Goal: Task Accomplishment & Management: Use online tool/utility

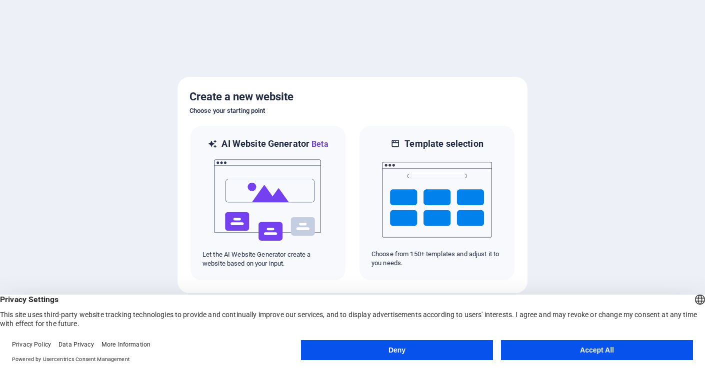
drag, startPoint x: 607, startPoint y: 345, endPoint x: 591, endPoint y: 338, distance: 17.9
click at [608, 346] on button "Accept All" at bounding box center [597, 350] width 192 height 20
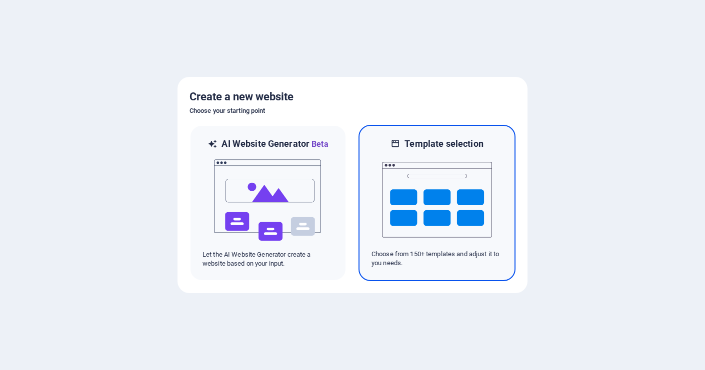
click at [474, 207] on img at bounding box center [437, 200] width 110 height 100
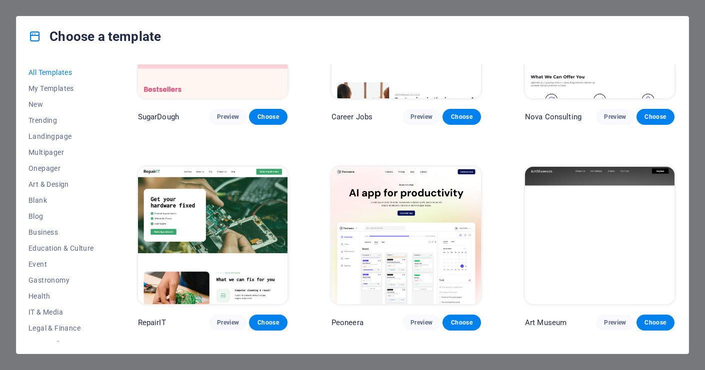
scroll to position [175, 0]
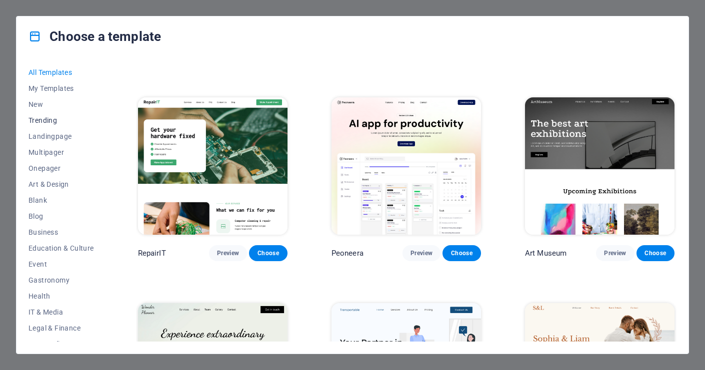
click at [43, 115] on button "Trending" at bounding box center [60, 120] width 65 height 16
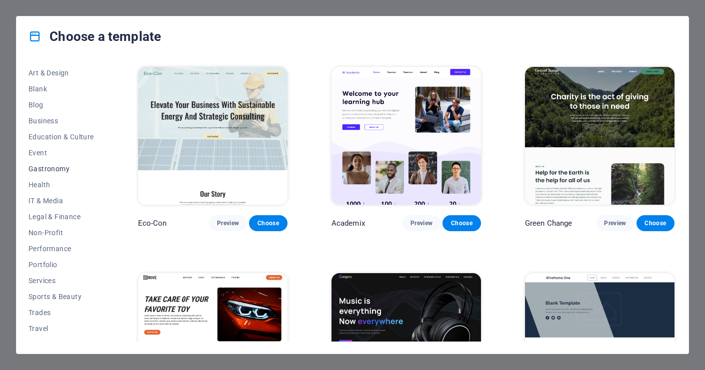
scroll to position [122, 0]
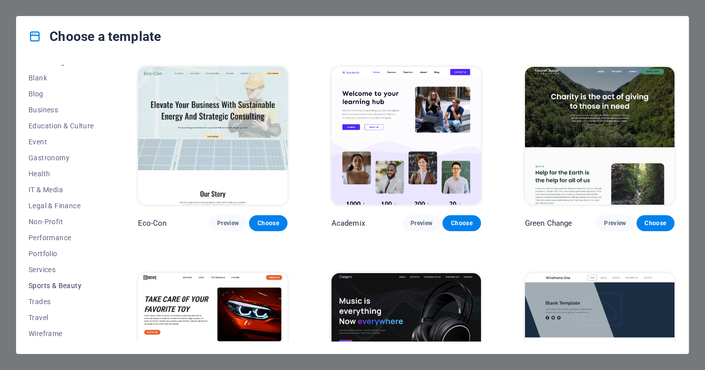
click at [75, 286] on span "Sports & Beauty" at bounding box center [60, 286] width 65 height 8
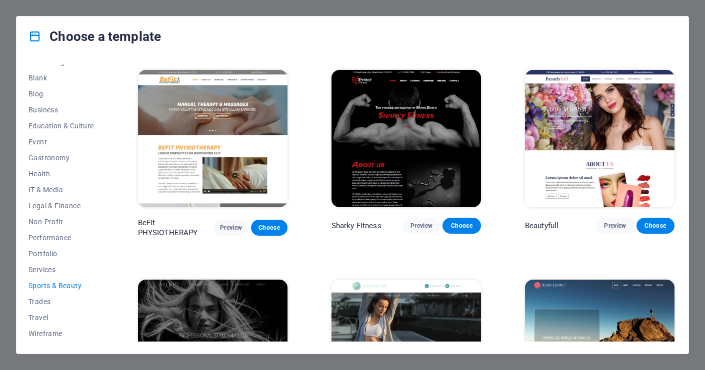
scroll to position [711, 0]
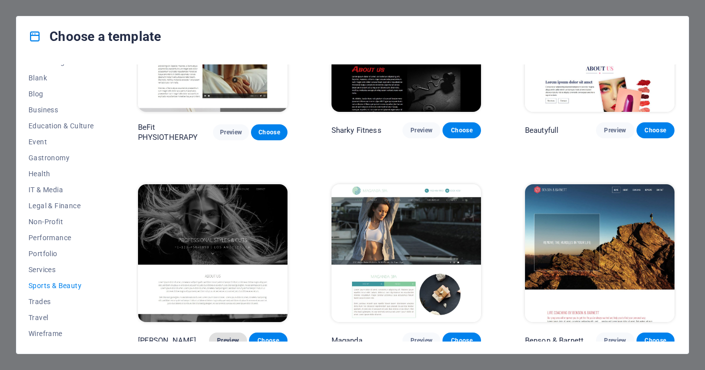
click at [232, 337] on span "Preview" at bounding box center [228, 341] width 22 height 8
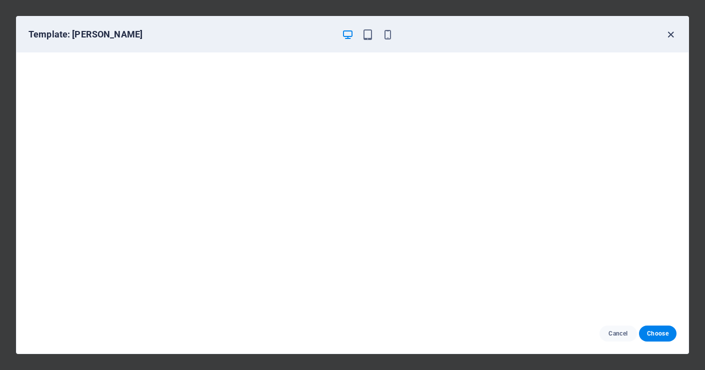
click at [671, 32] on icon "button" at bounding box center [670, 34] width 11 height 11
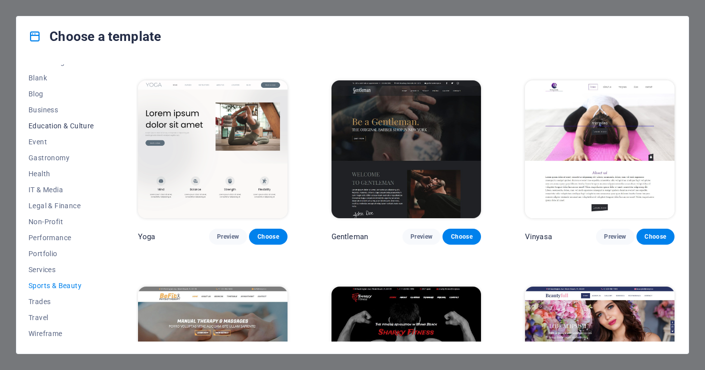
scroll to position [0, 0]
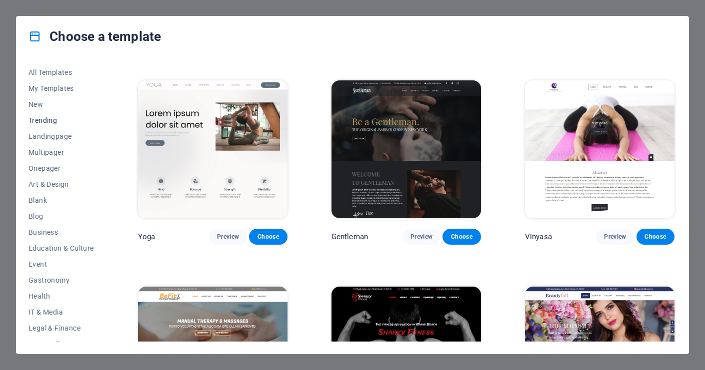
click at [64, 121] on span "Trending" at bounding box center [60, 120] width 65 height 8
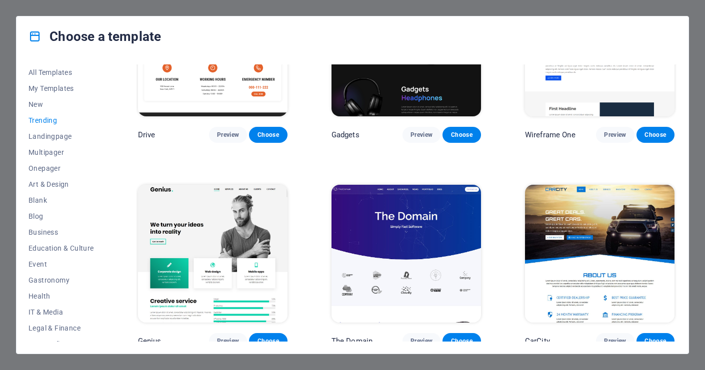
scroll to position [572, 0]
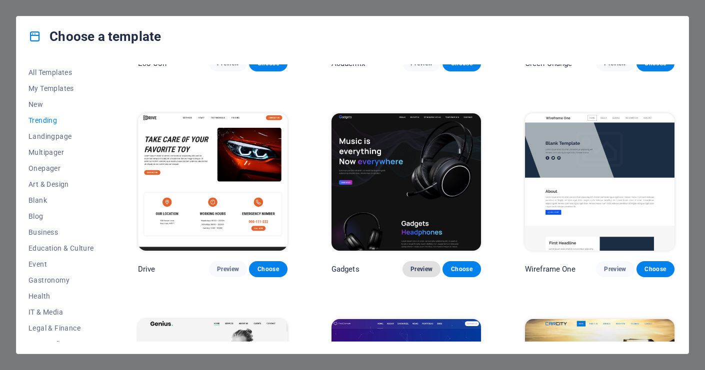
click at [419, 265] on span "Preview" at bounding box center [421, 269] width 22 height 8
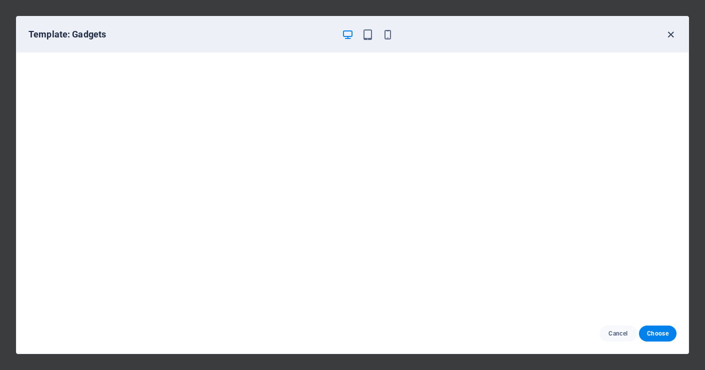
click at [670, 33] on icon "button" at bounding box center [670, 34] width 11 height 11
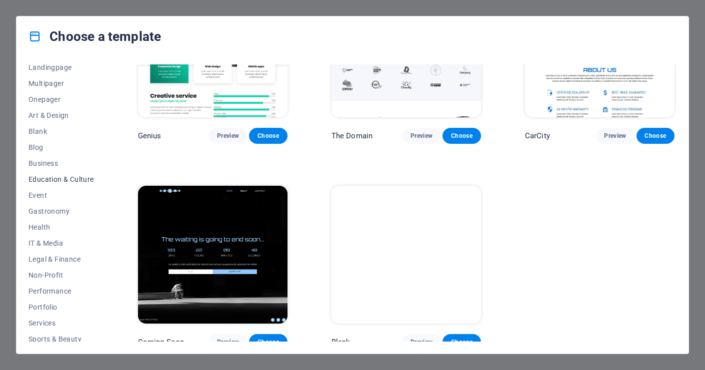
scroll to position [91, 0]
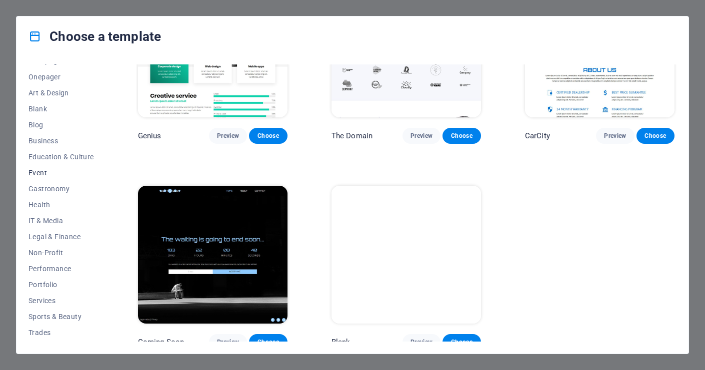
click at [42, 172] on span "Event" at bounding box center [60, 173] width 65 height 8
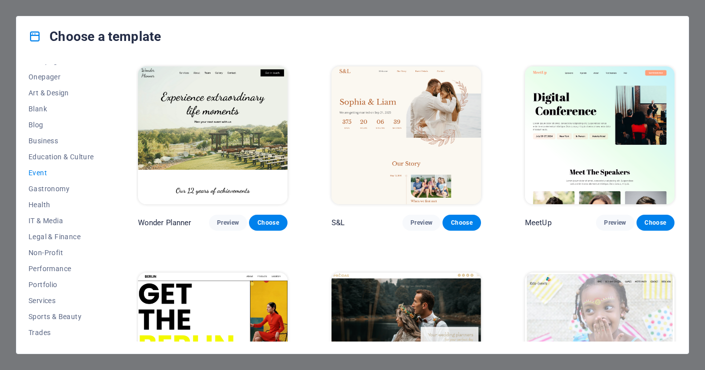
scroll to position [138, 0]
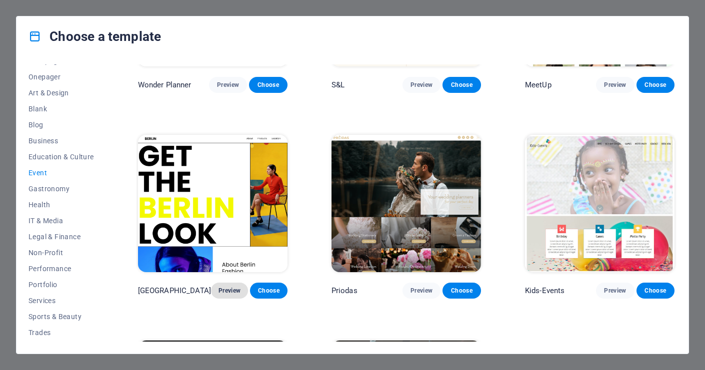
click at [227, 290] on span "Preview" at bounding box center [229, 291] width 21 height 8
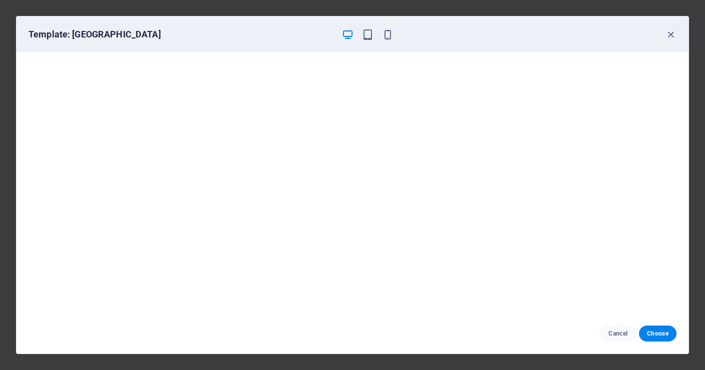
scroll to position [0, 0]
click at [668, 334] on span "Choose" at bounding box center [657, 334] width 21 height 8
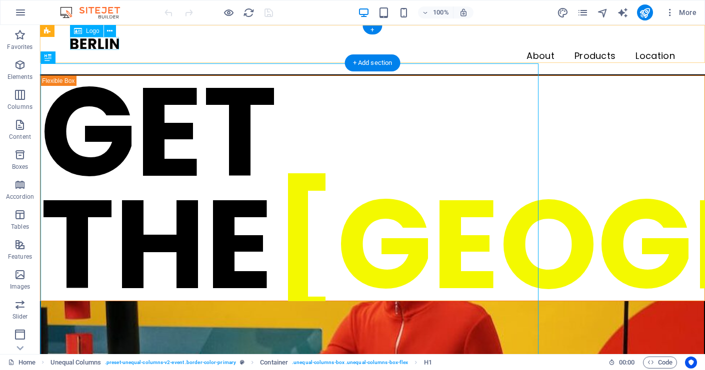
click at [89, 41] on div at bounding box center [372, 43] width 605 height 13
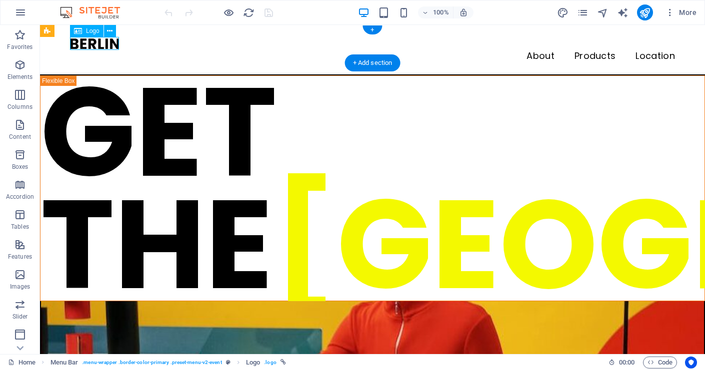
click at [89, 41] on div at bounding box center [372, 43] width 605 height 13
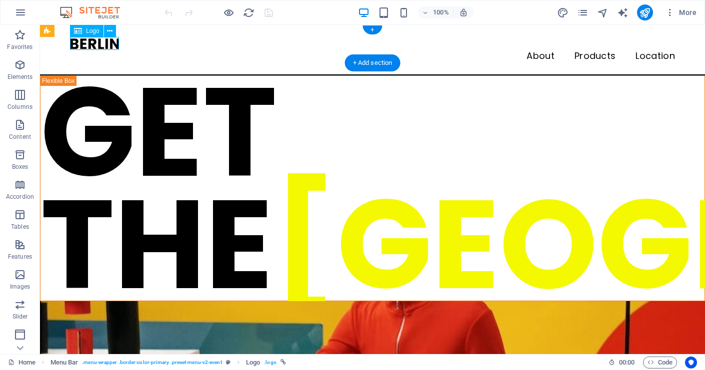
select select "px"
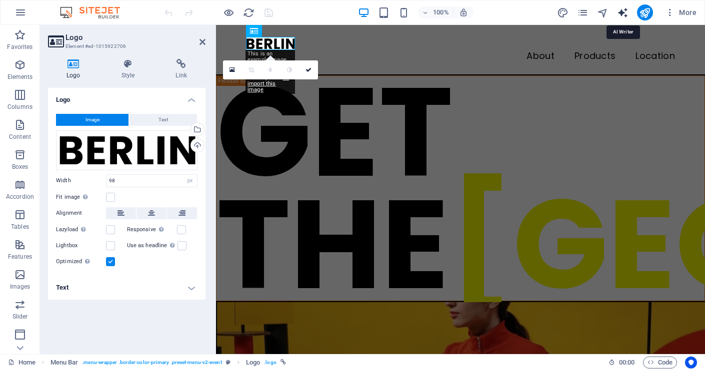
click at [628, 10] on icon "text_generator" at bounding box center [622, 12] width 11 height 11
select select "English"
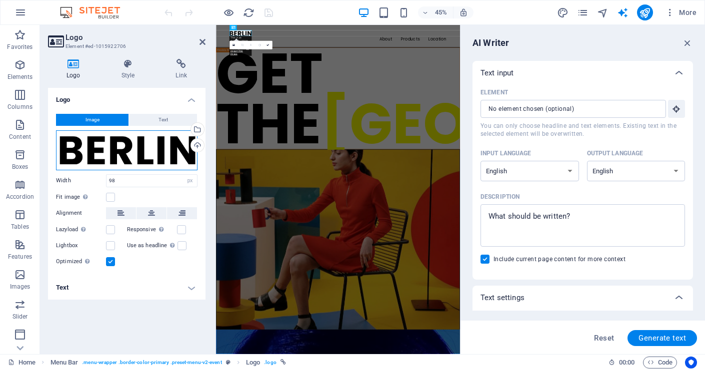
click at [101, 140] on div "Drag files here, click to choose files or select files from Files or our free s…" at bounding box center [126, 150] width 141 height 40
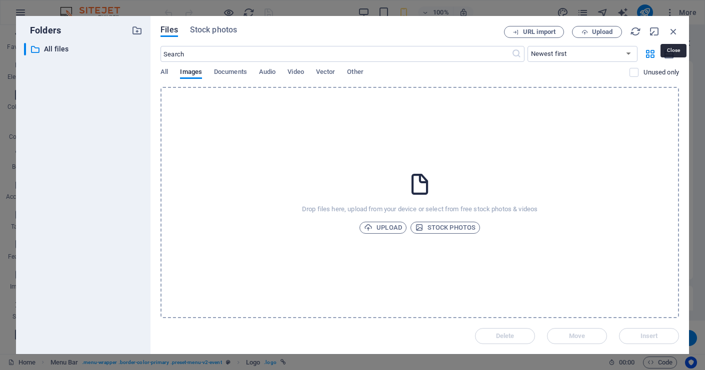
click at [671, 29] on icon "button" at bounding box center [673, 31] width 11 height 11
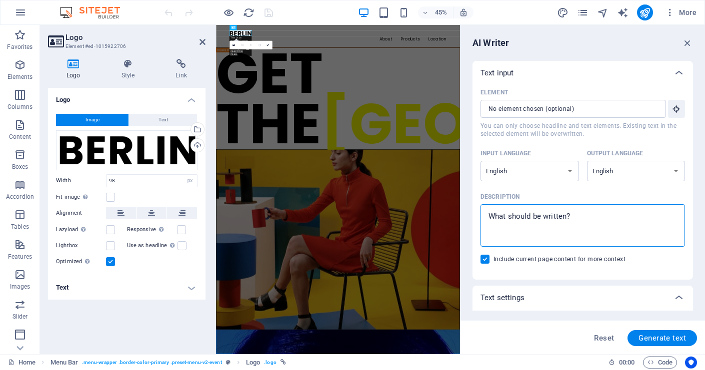
click at [573, 220] on textarea "Description x ​" at bounding box center [582, 225] width 194 height 32
type textarea "x"
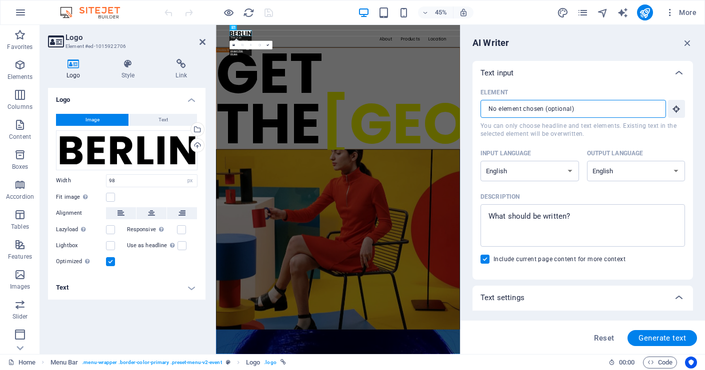
click at [545, 115] on input "Element ​ You can only choose headline and text elements. Existing text in the …" at bounding box center [569, 109] width 178 height 18
click at [121, 153] on div "Drag files here, click to choose files or select files from Files or our free s…" at bounding box center [126, 150] width 141 height 40
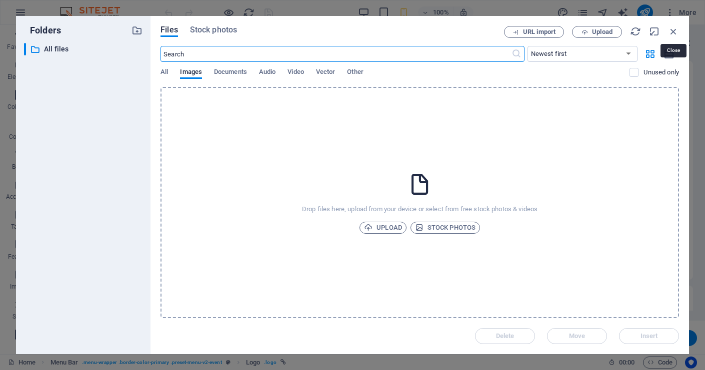
click at [672, 30] on icon "button" at bounding box center [673, 31] width 11 height 11
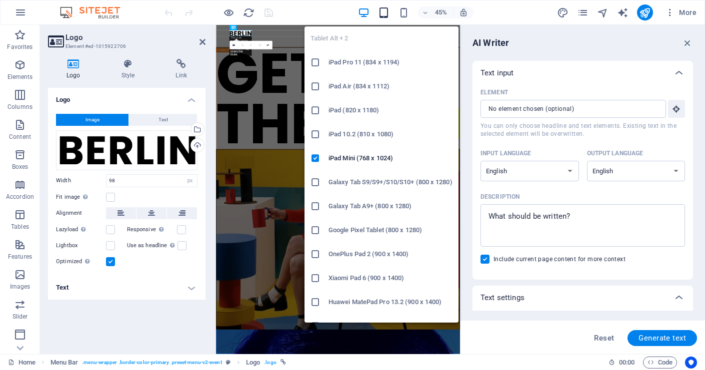
click at [387, 8] on icon "button" at bounding box center [383, 12] width 11 height 11
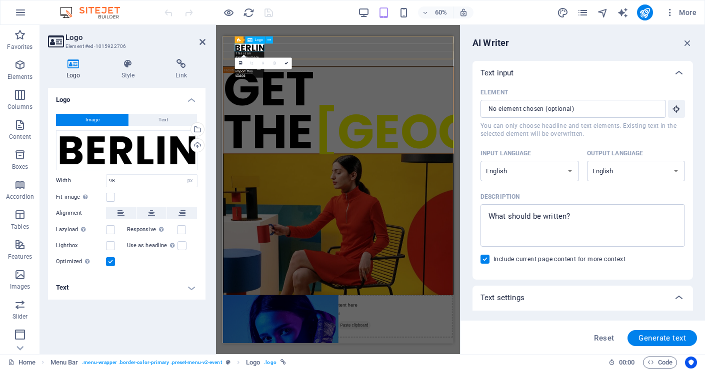
click at [277, 55] on div at bounding box center [414, 54] width 344 height 13
click at [133, 161] on div "Drag files here, click to choose files or select files from Files or our free s…" at bounding box center [126, 150] width 141 height 40
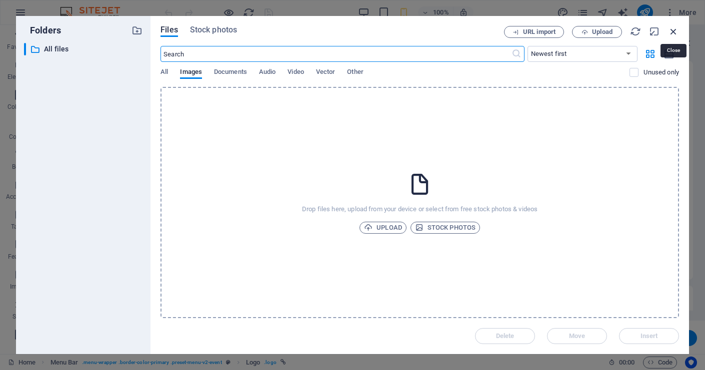
click at [674, 29] on icon "button" at bounding box center [673, 31] width 11 height 11
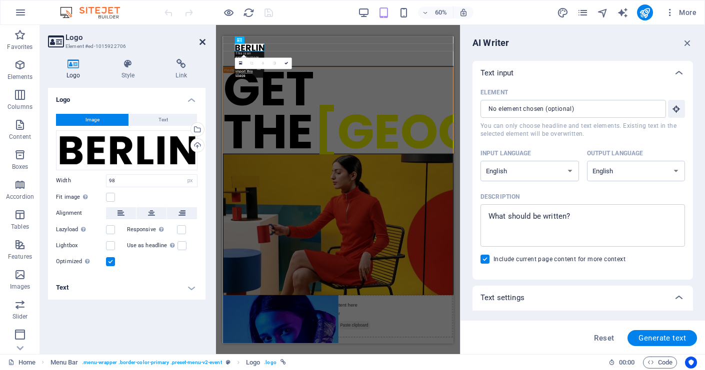
click at [205, 40] on aside "Logo Element #ed-1015922706 Logo Style Link Logo Image Text Drag files here, cl…" at bounding box center [128, 189] width 176 height 329
click at [203, 40] on icon at bounding box center [202, 42] width 6 height 8
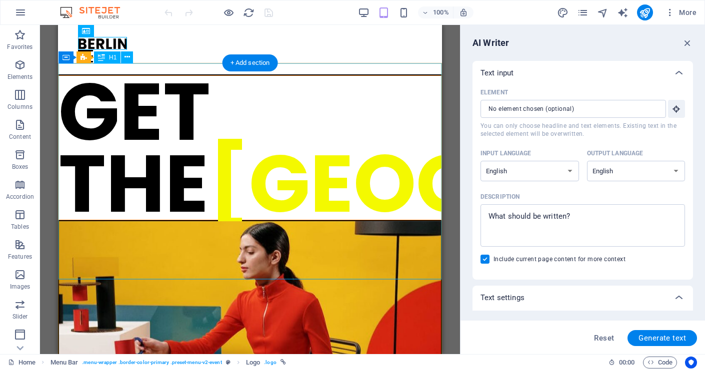
click at [279, 117] on div "GET THE BERLIN LOOK" at bounding box center [249, 148] width 383 height 144
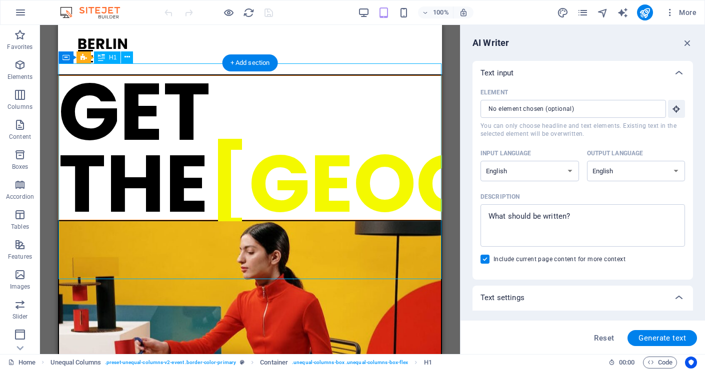
click at [271, 142] on div "GET THE BERLIN LOOK" at bounding box center [249, 148] width 383 height 144
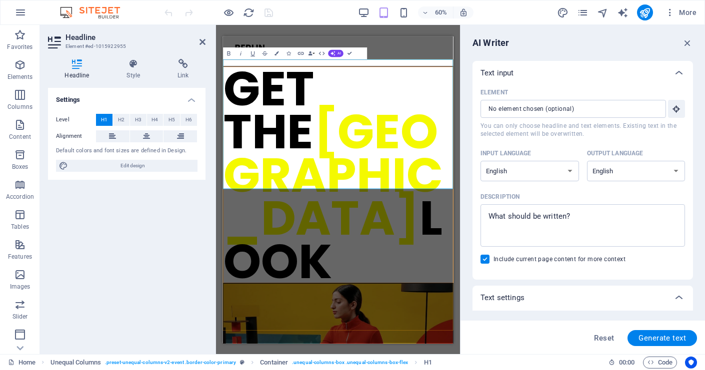
click at [431, 182] on span "[GEOGRAPHIC_DATA]" at bounding box center [406, 267] width 366 height 256
drag, startPoint x: 436, startPoint y: 228, endPoint x: 428, endPoint y: 245, distance: 18.8
click at [436, 228] on h1 "GET THE BERLIN LOOK" at bounding box center [414, 267] width 383 height 360
drag, startPoint x: 433, startPoint y: 246, endPoint x: 215, endPoint y: 108, distance: 258.3
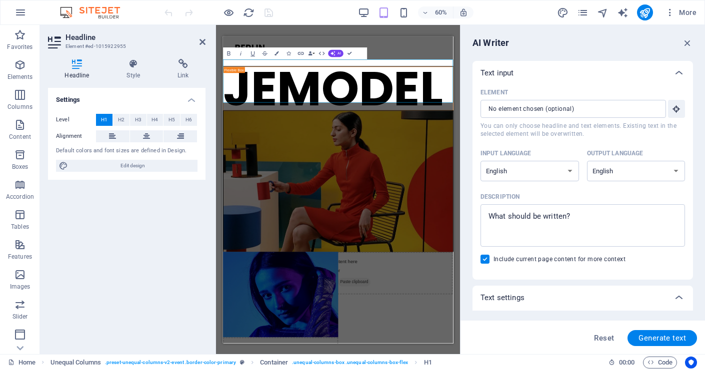
click at [161, 259] on div "Settings Level H1 H2 H3 H4 H5 H6 Alignment Default colors and font sizes are de…" at bounding box center [126, 217] width 157 height 258
click at [574, 47] on div "AI Writer" at bounding box center [582, 43] width 220 height 12
click at [156, 218] on div "Settings Level H1 H2 H3 H4 H5 H6 Alignment Default colors and font sizes are de…" at bounding box center [126, 217] width 157 height 258
drag, startPoint x: 157, startPoint y: 218, endPoint x: 157, endPoint y: 213, distance: 5.0
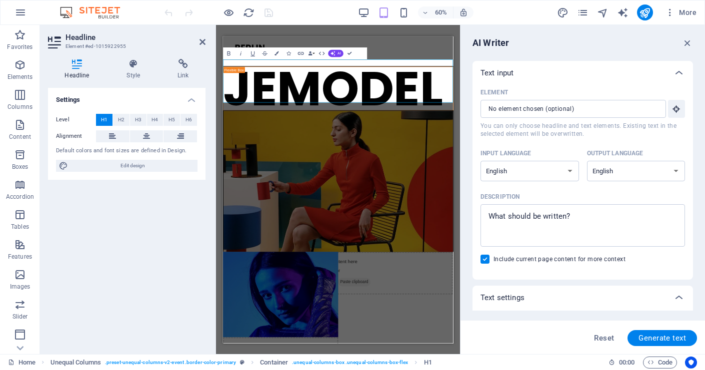
click at [156, 218] on div "Settings Level H1 H2 H3 H4 H5 H6 Alignment Default colors and font sizes are de…" at bounding box center [126, 217] width 157 height 258
click at [200, 43] on icon at bounding box center [202, 42] width 6 height 8
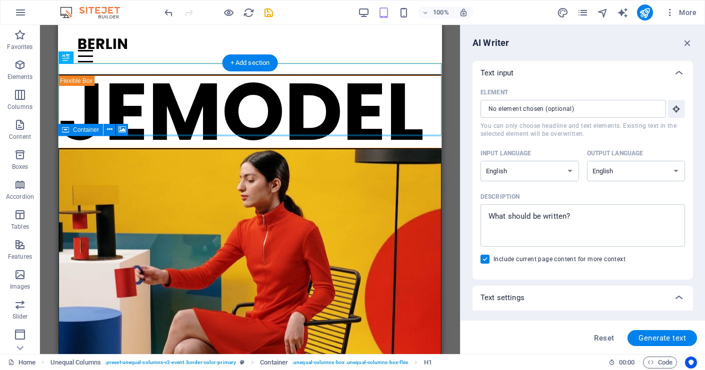
select select "px"
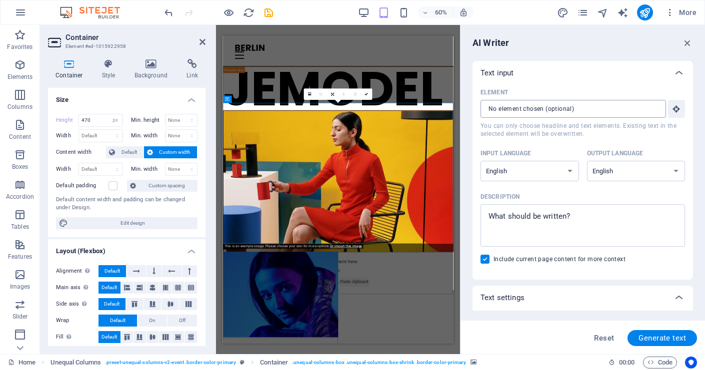
click at [615, 110] on input "Element ​ You can only choose headline and text elements. Existing text in the …" at bounding box center [569, 109] width 178 height 18
click at [674, 109] on icon "button" at bounding box center [676, 108] width 9 height 9
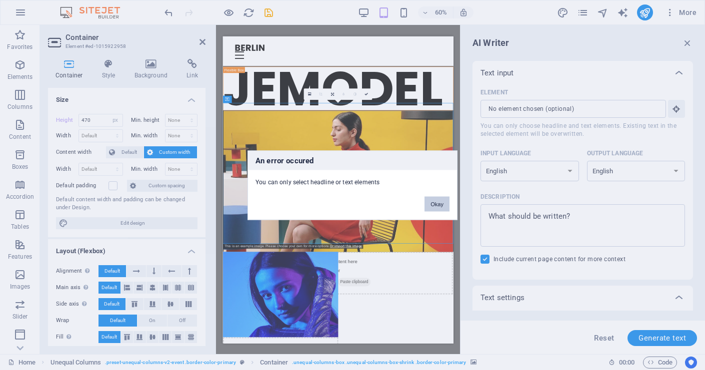
click at [439, 206] on button "Okay" at bounding box center [436, 203] width 25 height 15
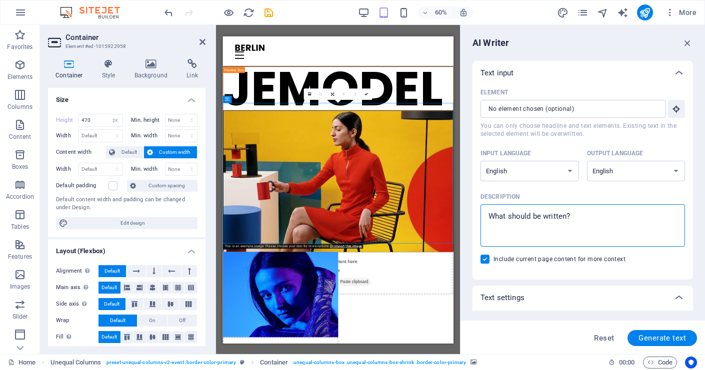
click at [625, 220] on textarea "Description x ​" at bounding box center [582, 225] width 194 height 32
type textarea "x"
click at [521, 42] on div "AI Writer" at bounding box center [582, 43] width 220 height 12
drag, startPoint x: 370, startPoint y: 13, endPoint x: 364, endPoint y: 12, distance: 6.0
click at [369, 13] on div "60%" at bounding box center [415, 12] width 115 height 16
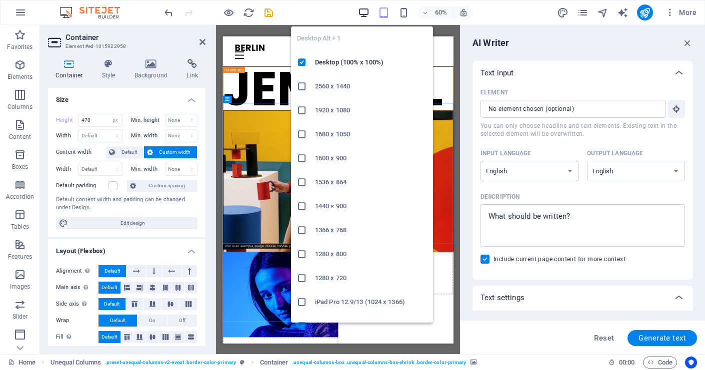
click at [359, 11] on icon "button" at bounding box center [363, 12] width 11 height 11
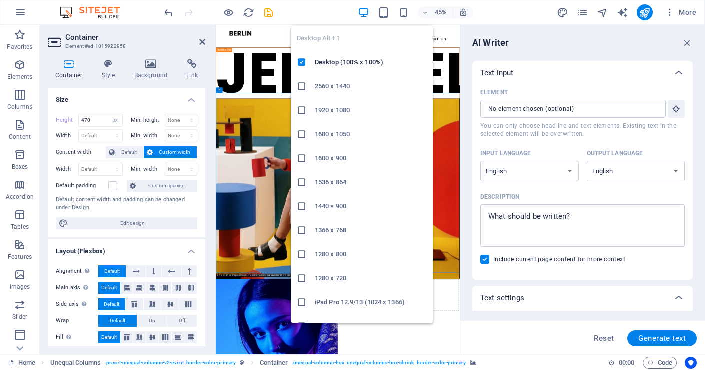
select select "DISABLED_OPTION_VALUE"
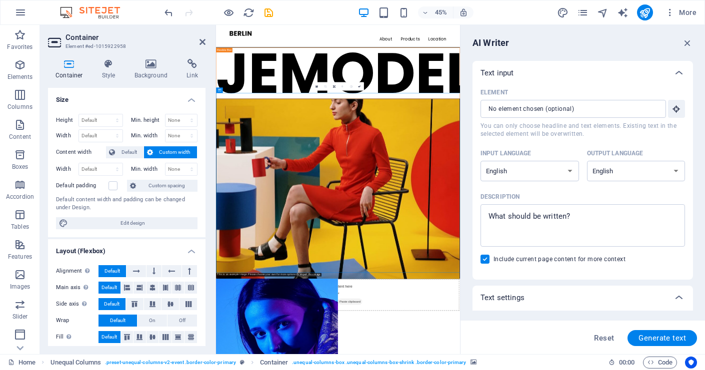
click at [555, 149] on div "Input language" at bounding box center [527, 153] width 94 height 15
click at [555, 161] on select "Albanian Arabic Armenian Awadhi Azerbaijani Bashkir Basque Belarusian Bengali B…" at bounding box center [529, 171] width 98 height 20
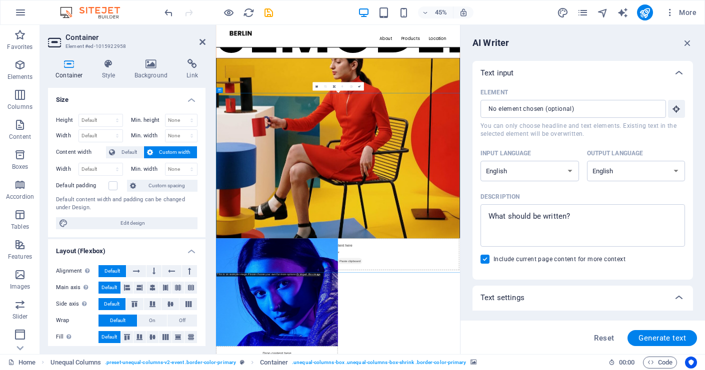
scroll to position [111, 0]
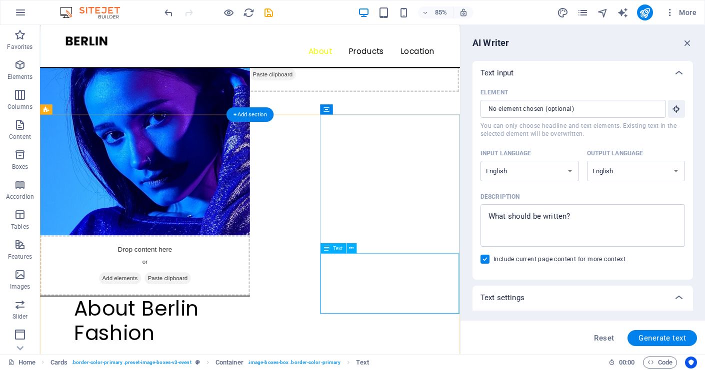
scroll to position [515, 0]
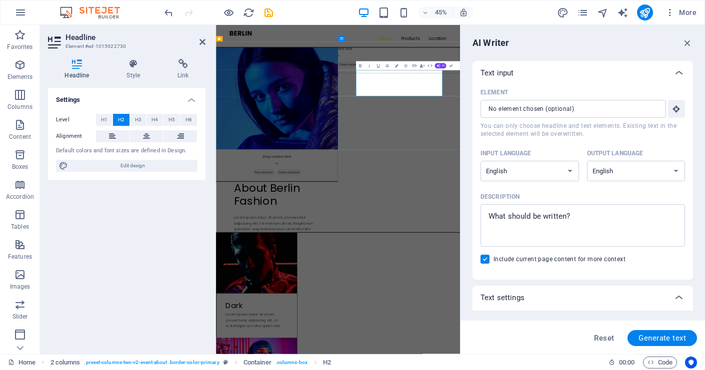
drag, startPoint x: 640, startPoint y: 169, endPoint x: 611, endPoint y: 141, distance: 40.6
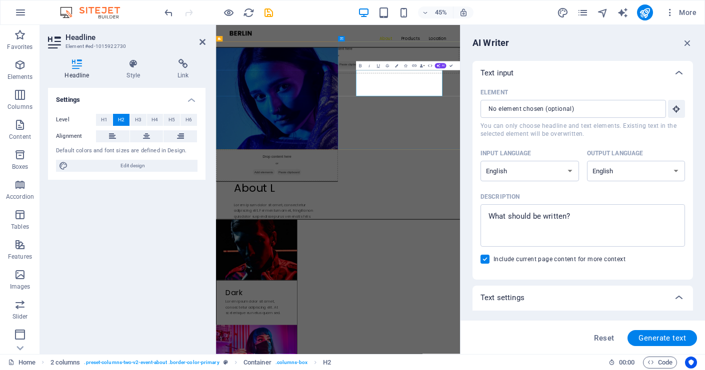
scroll to position [530, 0]
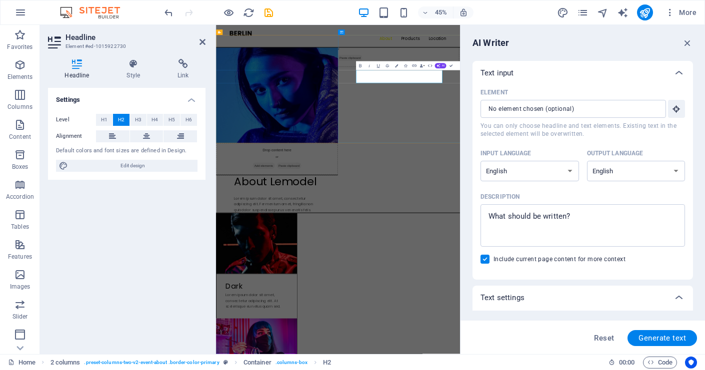
click at [447, 359] on h2 "About Lemodel" at bounding box center [351, 373] width 191 height 29
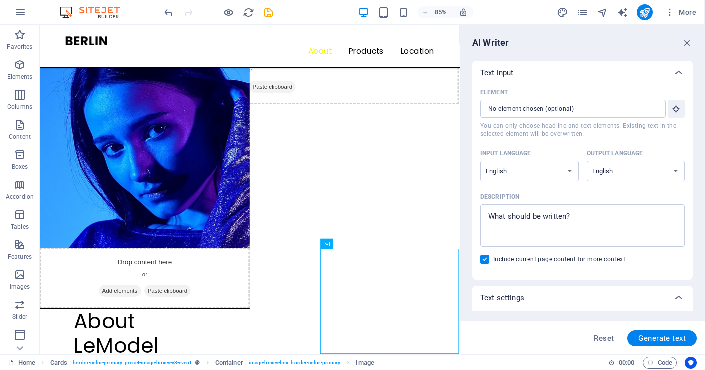
click at [558, 47] on div "AI Writer" at bounding box center [582, 43] width 220 height 12
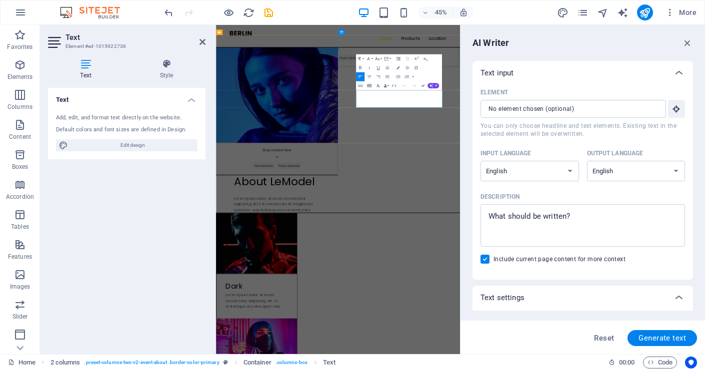
click at [608, 31] on div "AI Writer Text input Element ​ You can only choose headline and text elements. …" at bounding box center [582, 189] width 244 height 329
click at [552, 110] on input "Element ​ You can only choose headline and text elements. Existing text in the …" at bounding box center [569, 109] width 178 height 18
click at [675, 109] on icon "button" at bounding box center [676, 108] width 9 height 9
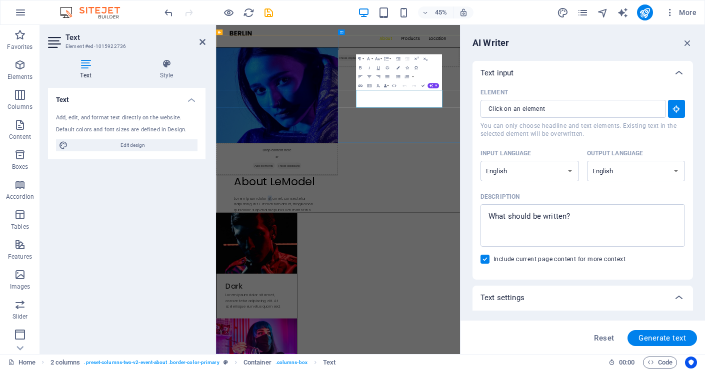
drag, startPoint x: 583, startPoint y: 115, endPoint x: 584, endPoint y: 181, distance: 66.0
type input "#ed-1015922736"
type textarea "x"
type input "18"
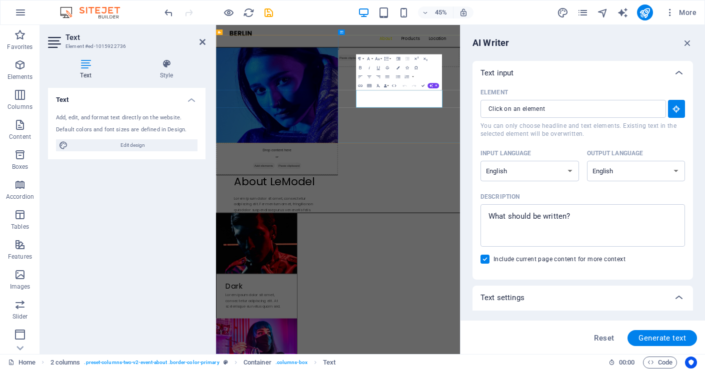
type textarea "x"
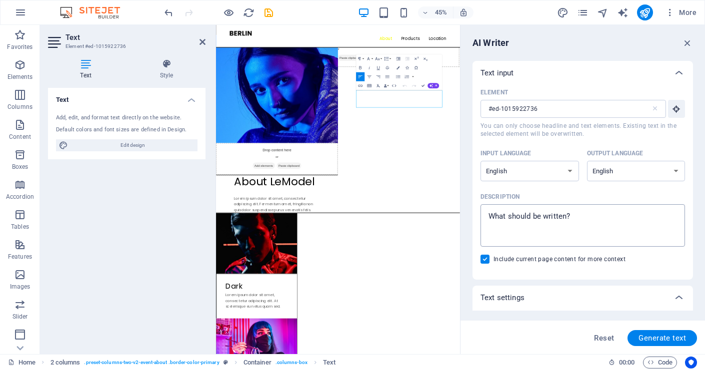
type textarea "x"
click at [606, 216] on textarea "Description x ​" at bounding box center [582, 225] width 194 height 32
type textarea "A"
type textarea "x"
type textarea "An"
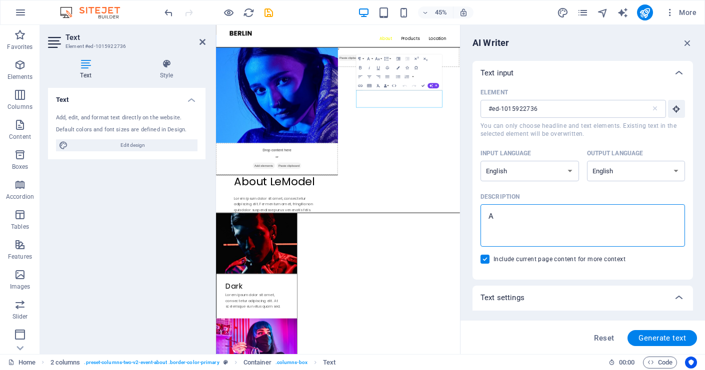
type textarea "x"
type textarea "An"
type textarea "x"
type textarea "An i"
type textarea "x"
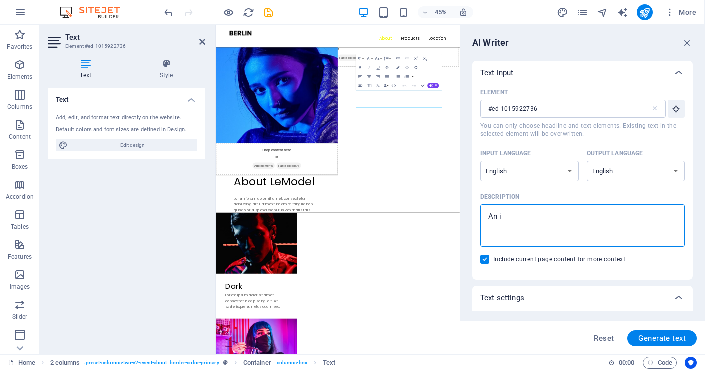
type textarea "An in"
type textarea "x"
type textarea "An int"
type textarea "x"
type textarea "An intr"
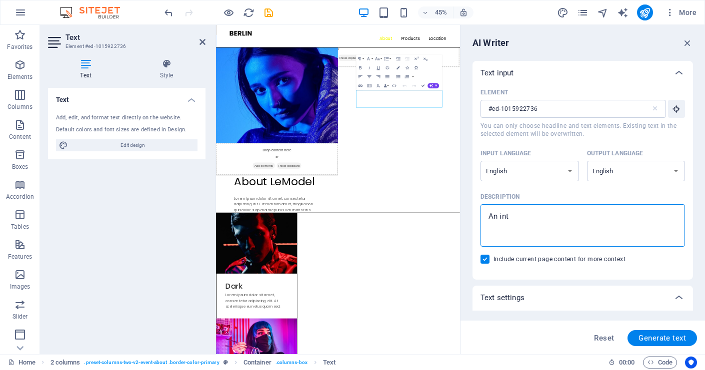
type textarea "x"
type textarea "An intro"
type textarea "x"
type textarea "An intro"
type textarea "x"
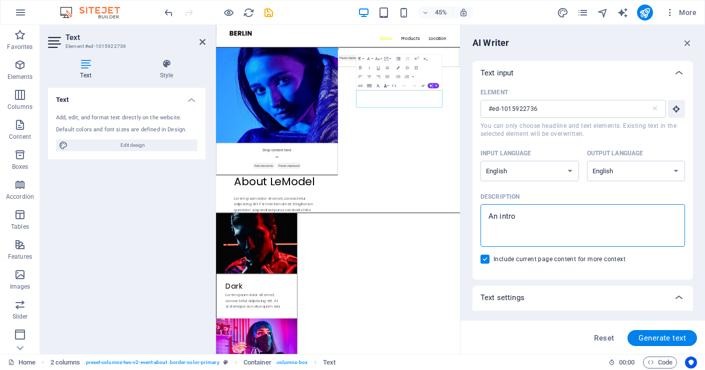
type textarea "An intro a"
type textarea "x"
type textarea "An intro ab"
type textarea "x"
type textarea "An intro abo"
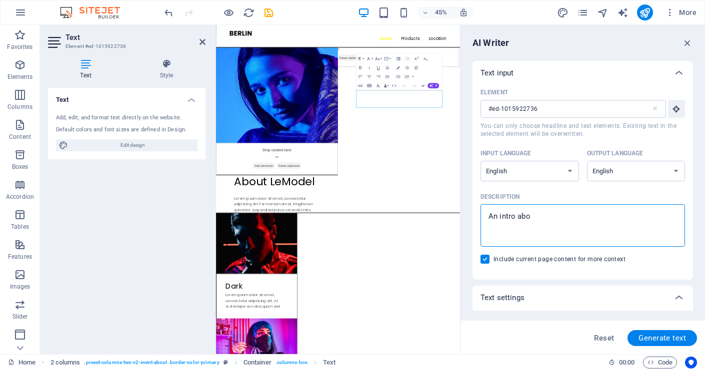
type textarea "x"
type textarea "An intro abou"
type textarea "x"
type textarea "An intro about"
type textarea "x"
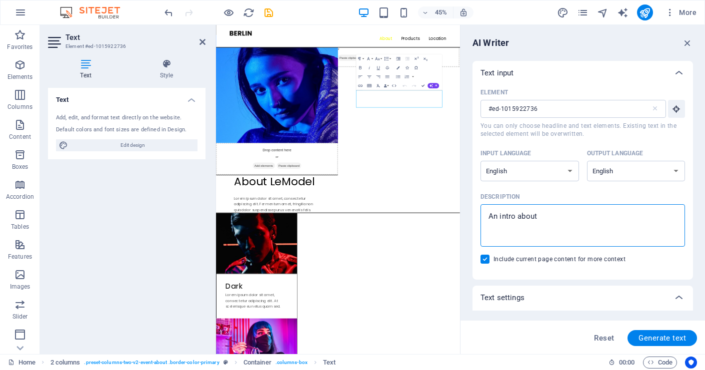
type textarea "An intro about"
type textarea "x"
type textarea "An intro about L"
type textarea "x"
type textarea "An intro about Le"
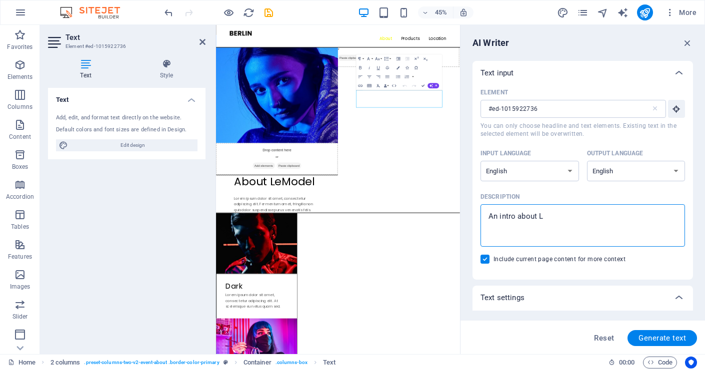
type textarea "x"
type textarea "An intro about LeM"
type textarea "x"
type textarea "An intro about LeMo"
type textarea "x"
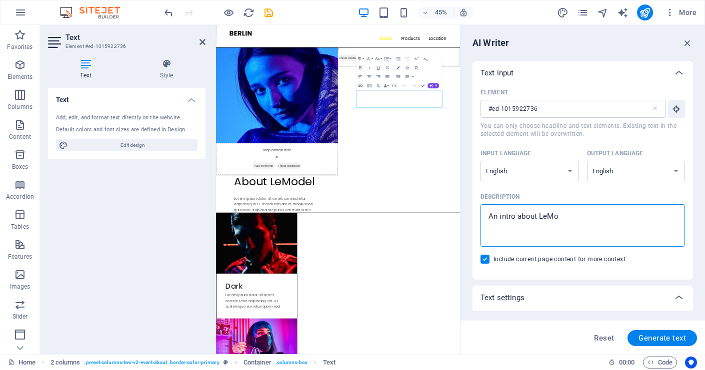
type textarea "An intro about LeMod"
type textarea "x"
type textarea "An intro about LeMode"
type textarea "x"
type textarea "An intro about LeModel"
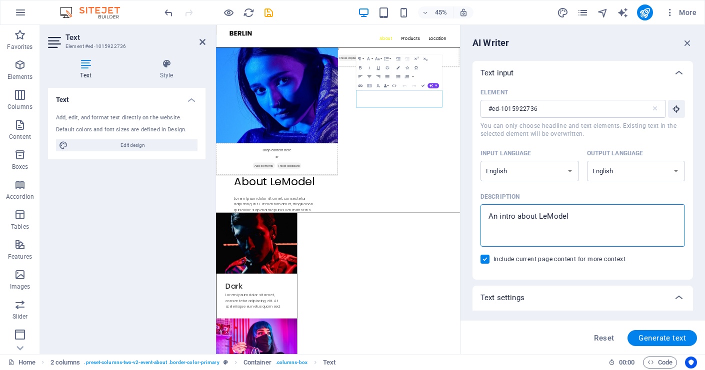
type textarea "x"
type textarea "An intro about LeModel"
type textarea "x"
type textarea "An intro about LeModel a"
type textarea "x"
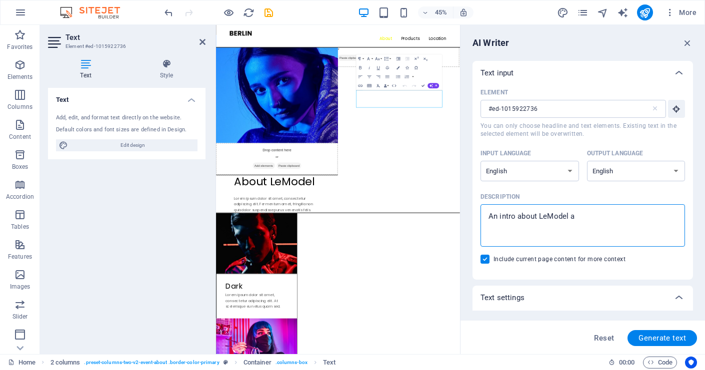
type textarea "An intro about LeModel ag"
type textarea "x"
type textarea "An intro about LeModel age"
type textarea "x"
type textarea "An intro about LeModel agen"
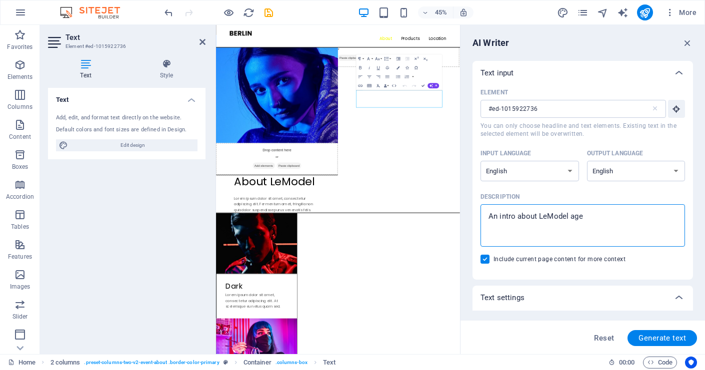
type textarea "x"
type textarea "An intro about LeModel agenc"
type textarea "x"
type textarea "An intro about LeModel agency"
type textarea "x"
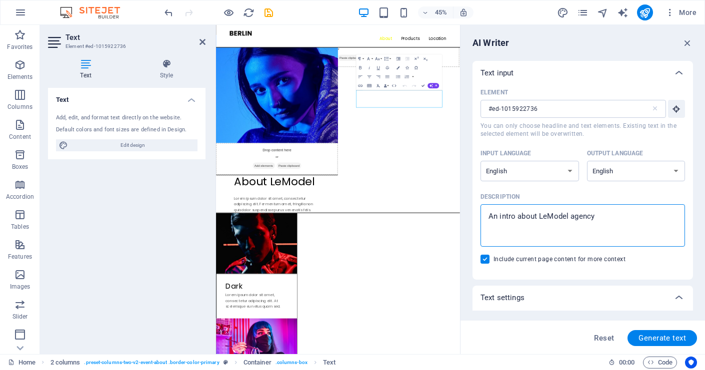
type textarea "An intro about LeModel agency"
type textarea "x"
type textarea "An intro about LeModel agency t"
type textarea "x"
type textarea "An intro about LeModel agency th"
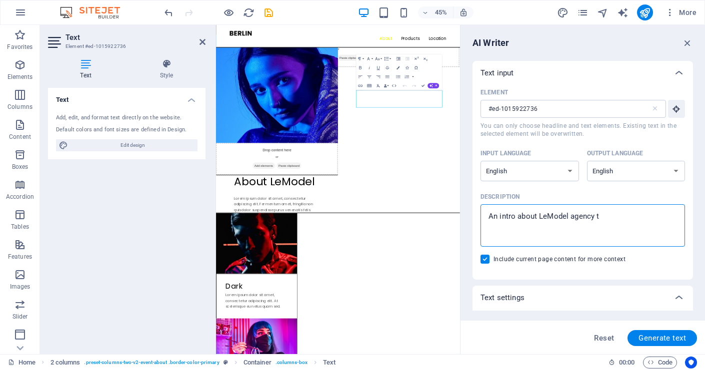
type textarea "x"
type textarea "An intro about LeModel agency tha"
type textarea "x"
type textarea "An intro about LeModel agency that"
type textarea "x"
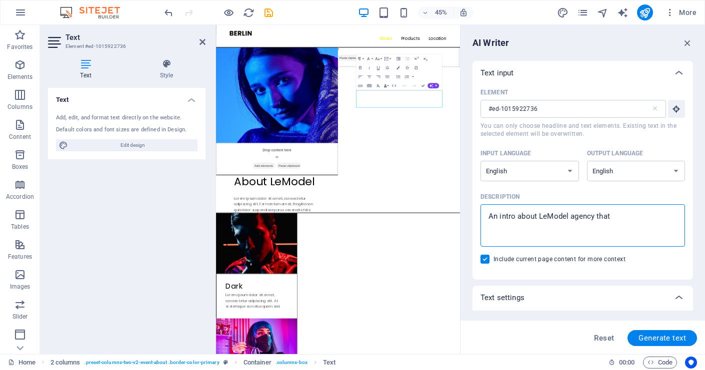
type textarea "An intro about LeModel agency that"
type textarea "x"
type textarea "An intro about LeModel agency that u"
type textarea "x"
type textarea "An intro about LeModel agency that us"
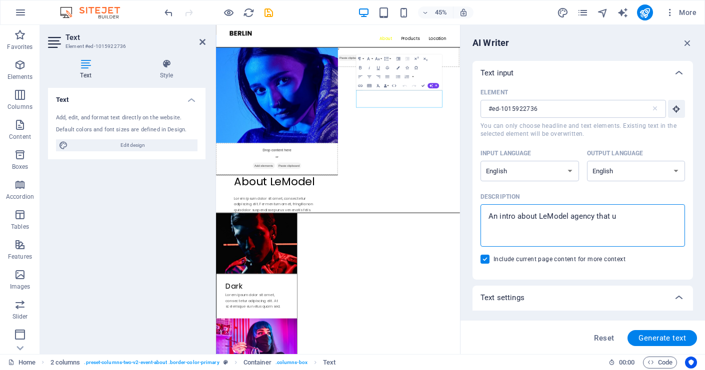
type textarea "x"
type textarea "An intro about LeModel agency that use"
type textarea "x"
type textarea "An intro about LeModel agency that uses"
type textarea "x"
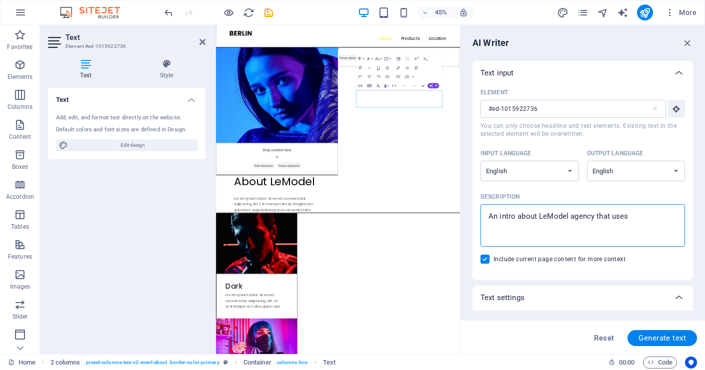
type textarea "An intro about LeModel agency that uses"
type textarea "x"
type textarea "An intro about LeModel agency that uses A"
type textarea "x"
type textarea "An intro about LeModel agency that uses AI"
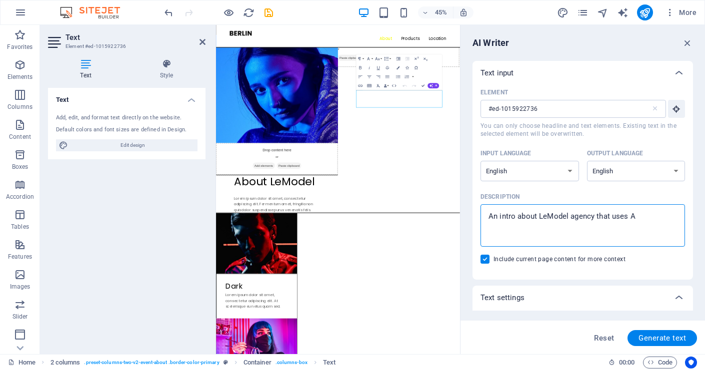
type textarea "x"
type textarea "An intro about LeModel agency that uses AI"
type textarea "x"
type textarea "An intro about LeModel agency that uses AI a"
type textarea "x"
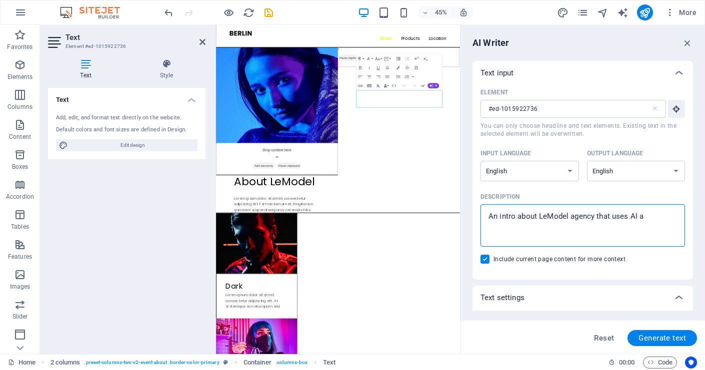
type textarea "An intro about LeModel agency that uses AI an"
type textarea "x"
type textarea "An intro about LeModel agency that uses AI and"
type textarea "x"
type textarea "An intro about LeModel agency that uses AI and"
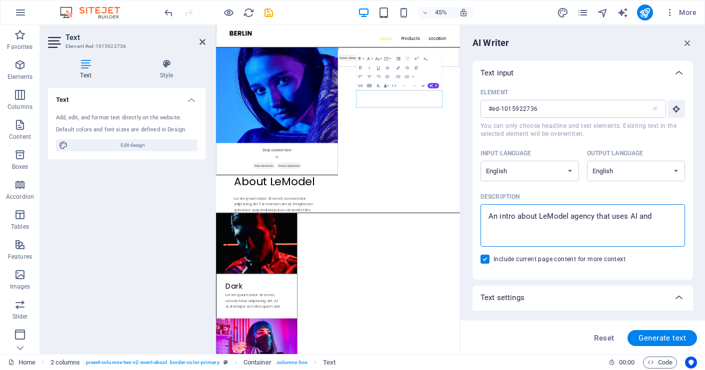
type textarea "x"
type textarea "An intro about LeModel agency that uses AI and r"
type textarea "x"
type textarea "An intro about LeModel agency that uses AI and re"
type textarea "x"
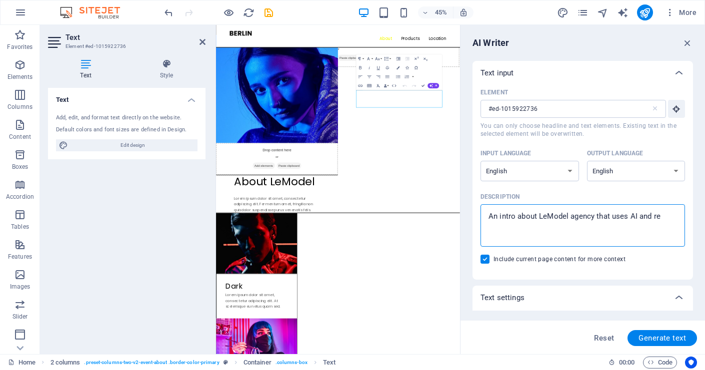
type textarea "An intro about LeModel agency that uses AI and rea"
type textarea "x"
type textarea "An intro about LeModel agency that uses AI and real"
type textarea "x"
type textarea "An intro about LeModel agency that uses AI and real"
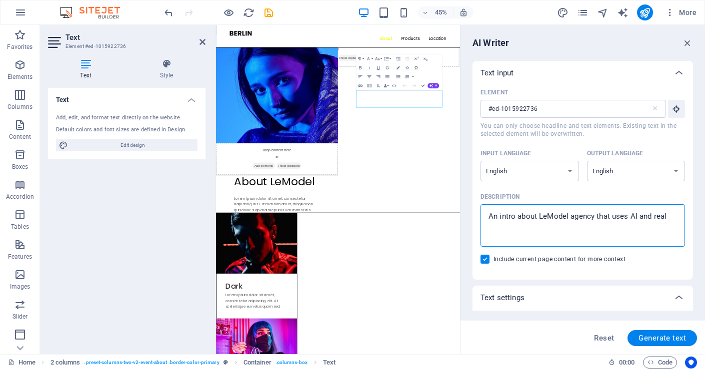
type textarea "x"
type textarea "An intro about LeModel agency that uses AI and real m"
type textarea "x"
type textarea "An intro about LeModel agency that uses AI and real mo"
type textarea "x"
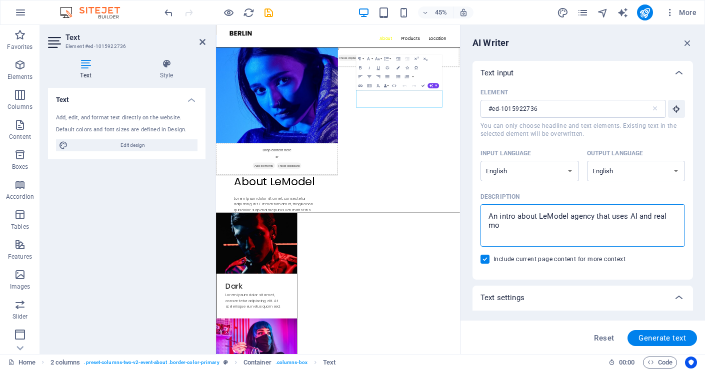
type textarea "An intro about LeModel agency that uses AI and real mod"
type textarea "x"
type textarea "An intro about LeModel agency that uses AI and real mode"
type textarea "x"
type textarea "An intro about LeModel agency that uses AI and real model"
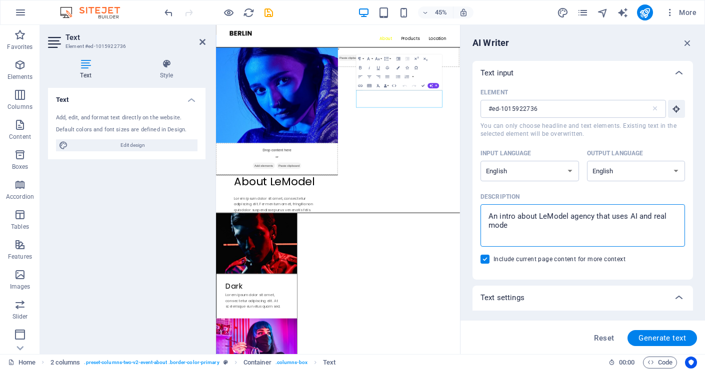
type textarea "x"
type textarea "An intro about LeModel agency that uses AI and real models"
type textarea "x"
type textarea "An intro about LeModel agency that uses AI and real models"
type textarea "x"
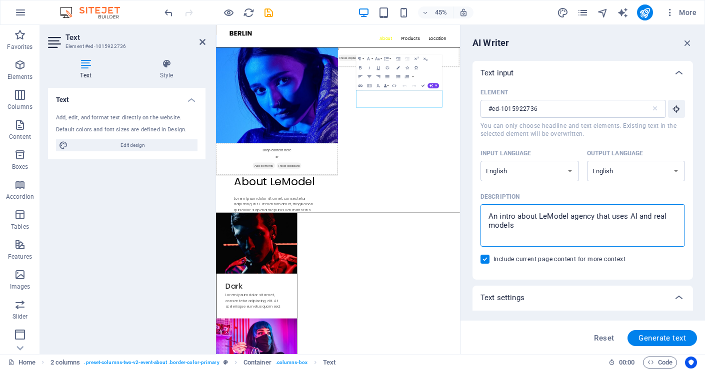
type textarea "An intro about LeModel agency that uses AI and real models t"
type textarea "x"
type textarea "An intro about LeModel agency that uses AI and real models to"
type textarea "x"
type textarea "An intro about LeModel agency that uses AI and real models to"
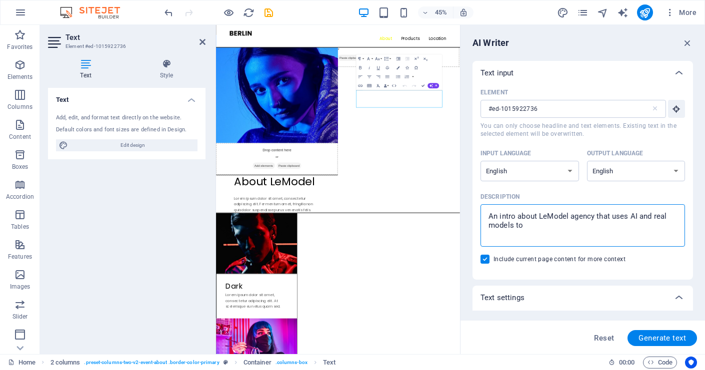
type textarea "x"
type textarea "An intro about LeModel agency that uses AI and real models to o"
type textarea "x"
type textarea "An intro about LeModel agency that uses AI and real models to of"
type textarea "x"
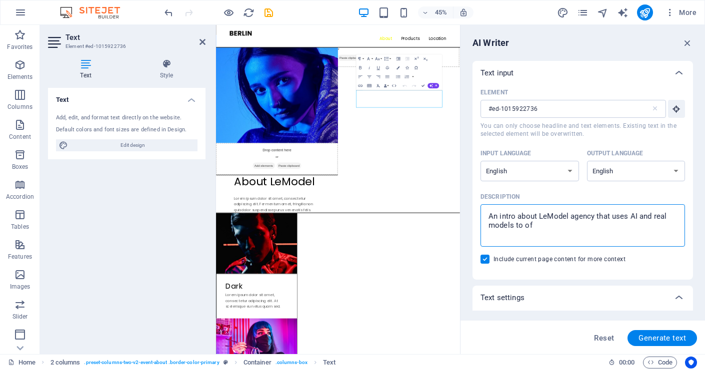
type textarea "An intro about LeModel agency that uses AI and real models to off"
type textarea "x"
type textarea "An intro about LeModel agency that uses AI and real models to offe"
type textarea "x"
type textarea "An intro about LeModel agency that uses AI and real models to offer"
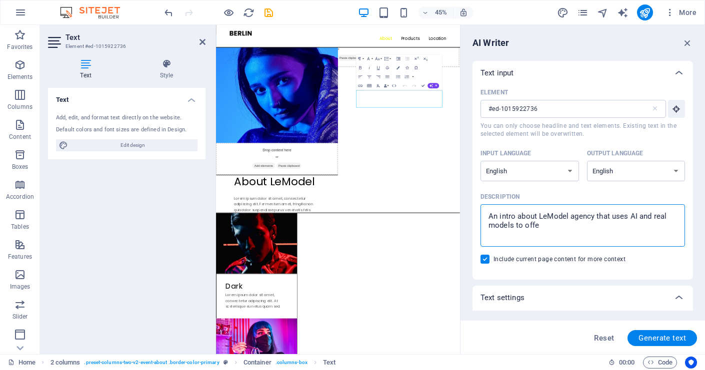
type textarea "x"
type textarea "An intro about LeModel agency that uses AI and real models to offer"
type textarea "x"
type textarea "An intro about LeModel agency that uses AI and real models to offer f"
type textarea "x"
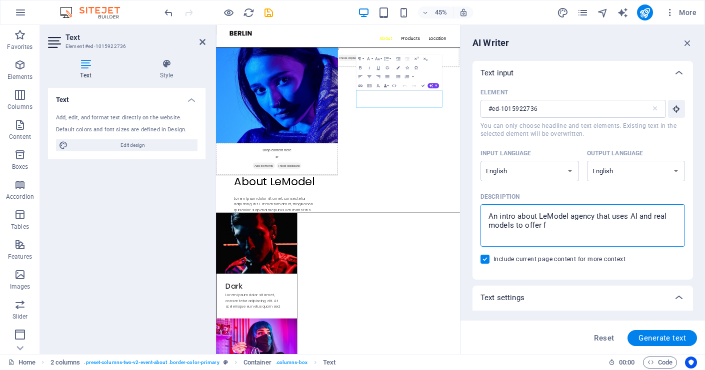
type textarea "An intro about LeModel agency that uses AI and real models to offer fa"
type textarea "x"
type textarea "An intro about LeModel agency that uses AI and real models to offer fas"
type textarea "x"
type textarea "An intro about LeModel agency that uses AI and real models to offer fash"
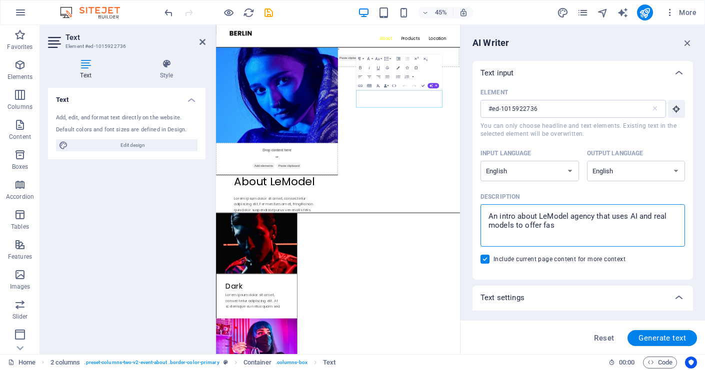
type textarea "x"
type textarea "An intro about LeModel agency that uses AI and real models to offer fashi"
type textarea "x"
type textarea "An intro about LeModel agency that uses AI and real models to offer fashio"
type textarea "x"
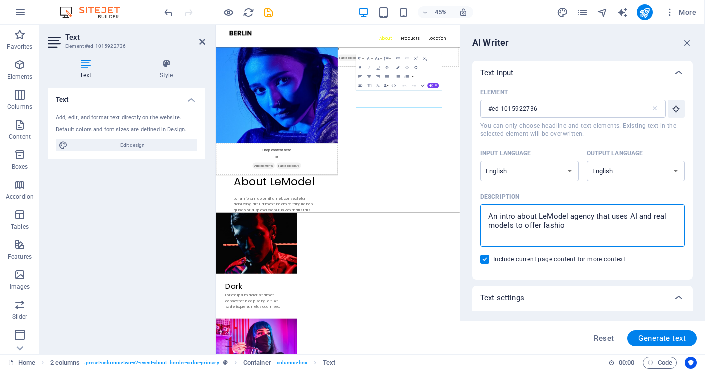
type textarea "An intro about LeModel agency that uses AI and real models to offer fashion"
type textarea "x"
type textarea "An intro about LeModel agency that uses AI and real models to offer fashion"
type textarea "x"
type textarea "An intro about LeModel agency that uses AI and real models to offer fashion s"
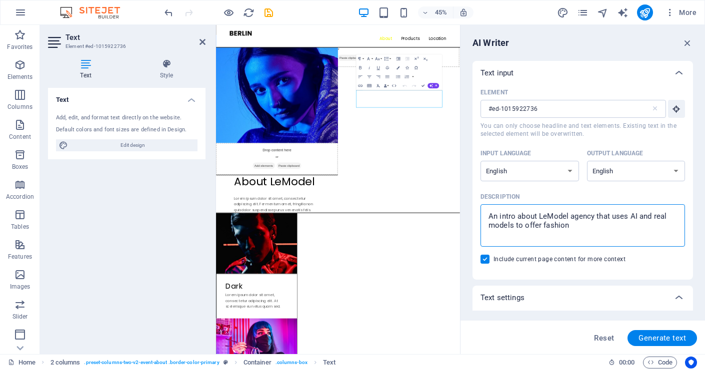
type textarea "x"
type textarea "An intro about LeModel agency that uses AI and real models to offer fashion sh"
type textarea "x"
type textarea "An intro about LeModel agency that uses AI and real models to offer fashion sho"
type textarea "x"
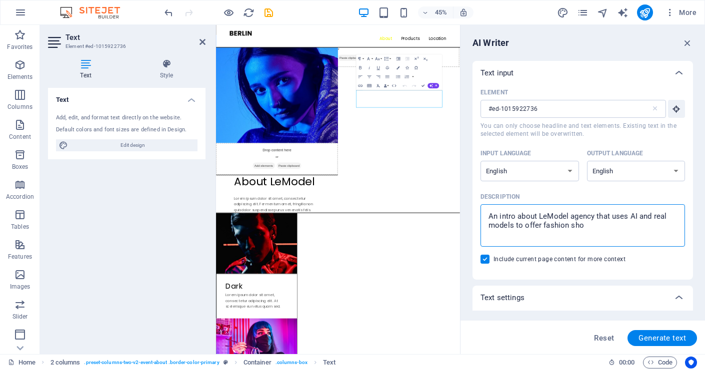
type textarea "An intro about LeModel agency that uses AI and real models to offer fashion shoh"
type textarea "x"
type textarea "An intro about LeModel agency that uses AI and real models to offer fashion sho"
type textarea "x"
type textarea "An intro about LeModel agency that uses AI and real models to offer fashion shoo"
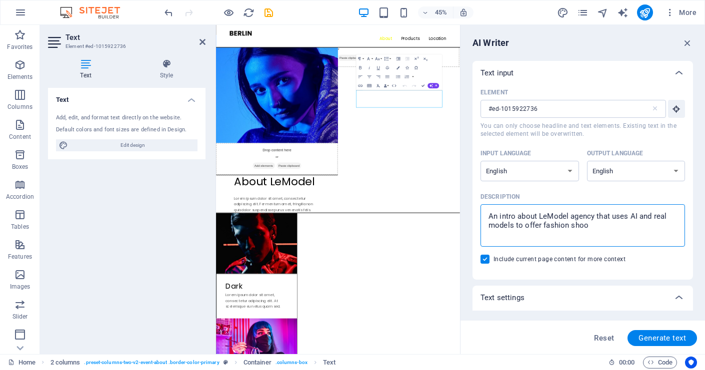
type textarea "x"
type textarea "An intro about LeModel agency that uses AI and real models to offer fashion sho…"
type textarea "x"
type textarea "An intro about LeModel agency that uses AI and real models to offer fashion sho…"
type textarea "x"
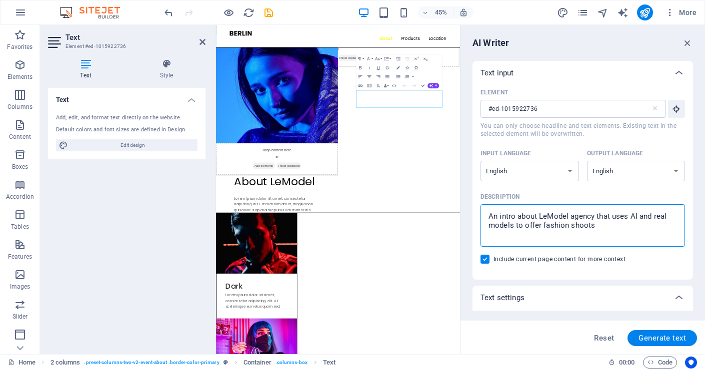
type textarea "An intro about LeModel agency that uses AI and real models to offer fashion sho…"
type textarea "x"
type textarea "An intro about LeModel agency that uses AI and real models to offer fashion sho…"
type textarea "x"
type textarea "An intro about LeModel agency that uses AI and real models to offer fashion sho…"
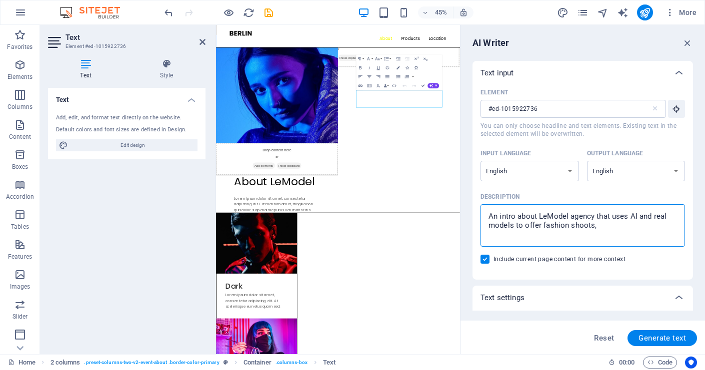
type textarea "x"
type textarea "An intro about LeModel agency that uses AI and real models to offer fashion sho…"
type textarea "x"
type textarea "An intro about LeModel agency that uses AI and real models to offer fashion sho…"
type textarea "x"
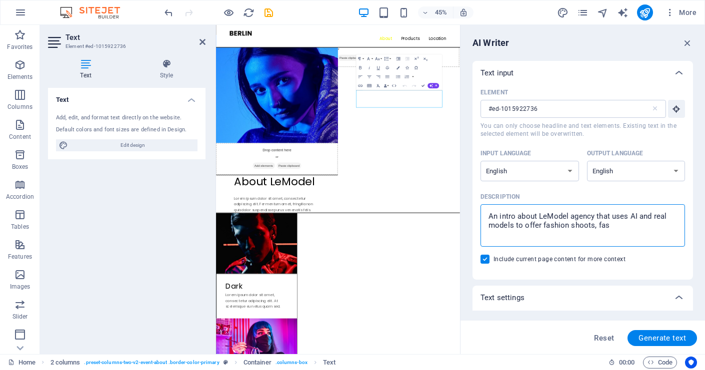
type textarea "An intro about LeModel agency that uses AI and real models to offer fashion sho…"
type textarea "x"
type textarea "An intro about LeModel agency that uses AI and real models to offer fashion sho…"
type textarea "x"
type textarea "An intro about LeModel agency that uses AI and real models to offer fashion sho…"
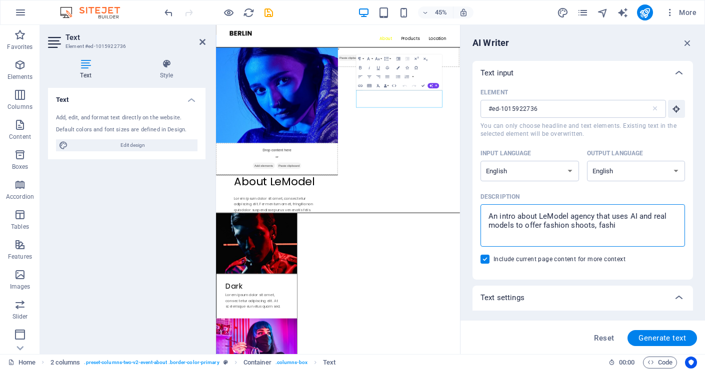
type textarea "x"
type textarea "An intro about LeModel agency that uses AI and real models to offer fashion sho…"
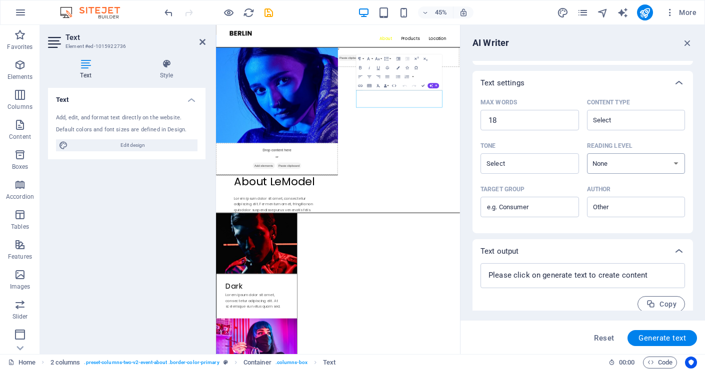
scroll to position [224, 0]
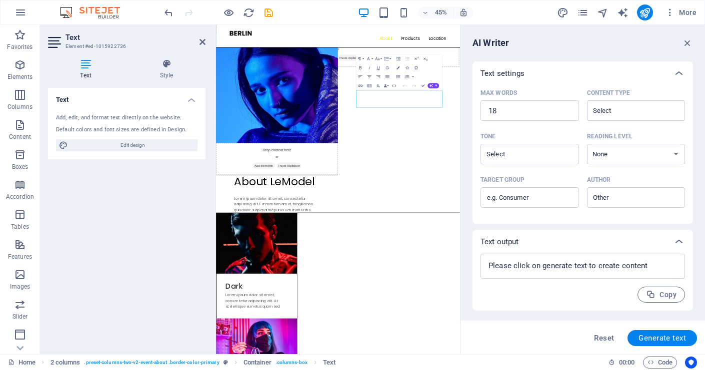
click at [656, 335] on span "Generate text" at bounding box center [661, 338] width 47 height 8
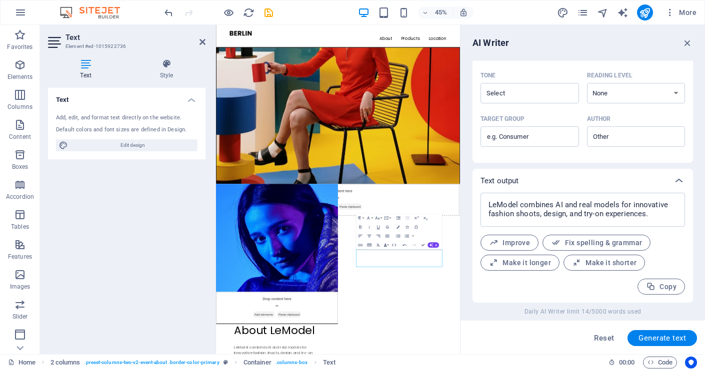
scroll to position [206, 0]
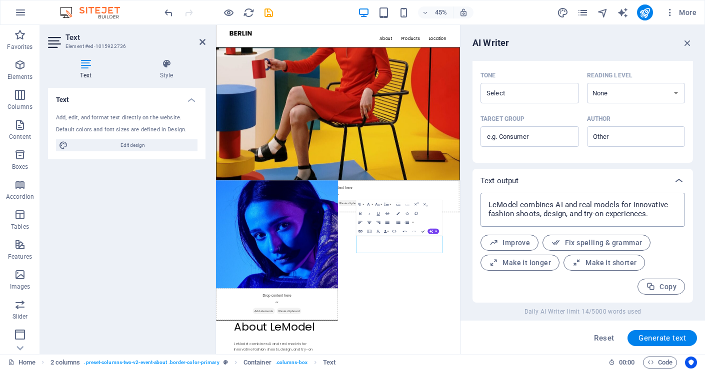
click at [612, 215] on textarea "LeModel combines AI and real models for innovative fashion shoots, design, and …" at bounding box center [582, 210] width 194 height 24
click at [662, 289] on span "Copy" at bounding box center [661, 286] width 30 height 9
click at [466, 269] on div "AI Writer Text input Element #ed-1015922736 ​ You can only choose headline and …" at bounding box center [582, 189] width 244 height 329
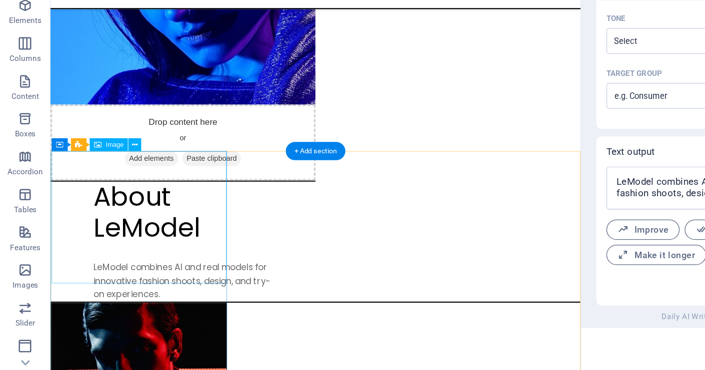
scroll to position [667, 0]
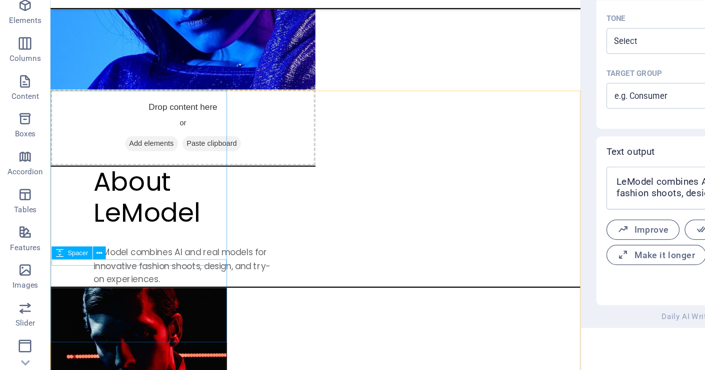
click at [83, 256] on div "Spacer" at bounding box center [65, 261] width 48 height 10
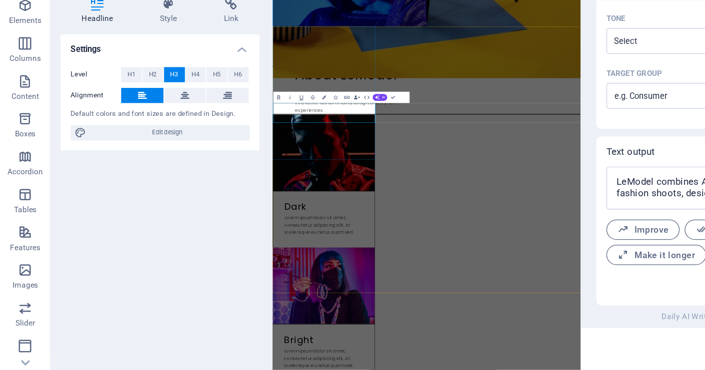
drag, startPoint x: 371, startPoint y: 240, endPoint x: 248, endPoint y: 238, distance: 123.0
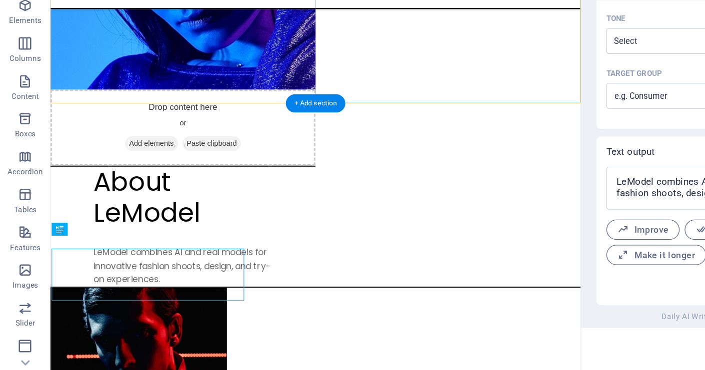
scroll to position [655, 0]
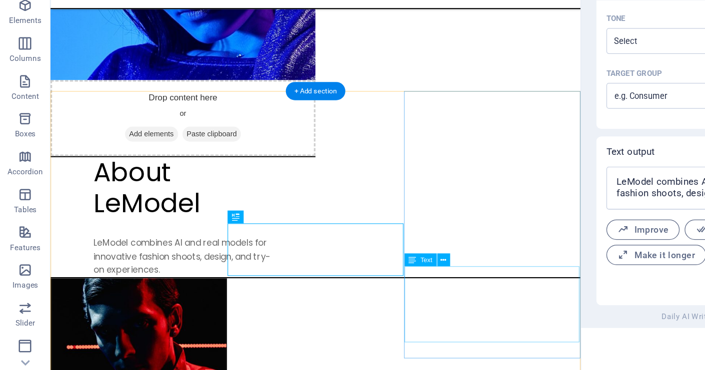
scroll to position [683, 0]
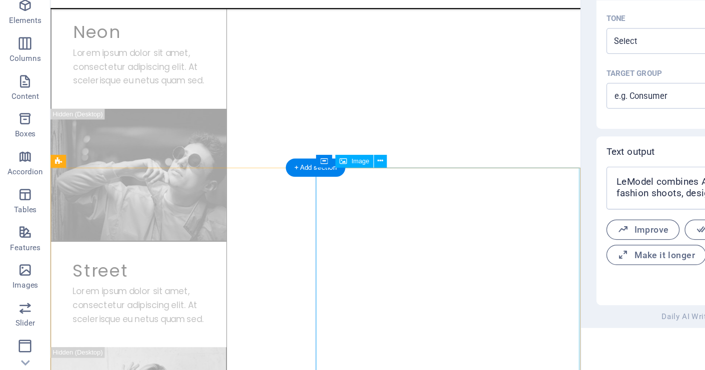
scroll to position [1920, 0]
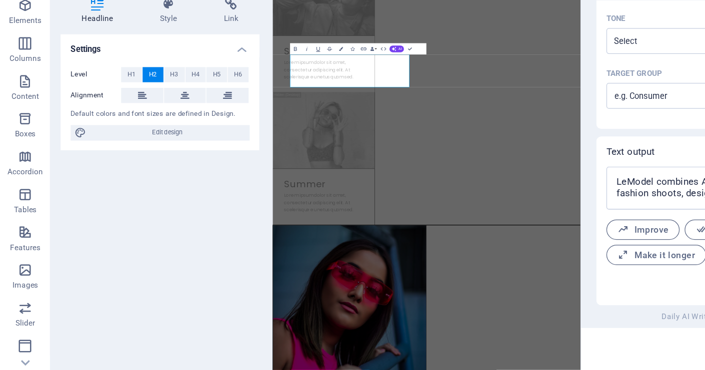
scroll to position [1928, 0]
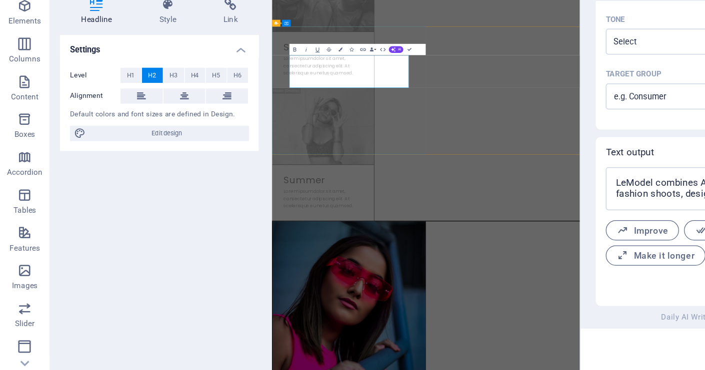
drag, startPoint x: 407, startPoint y: 173, endPoint x: 237, endPoint y: 140, distance: 172.7
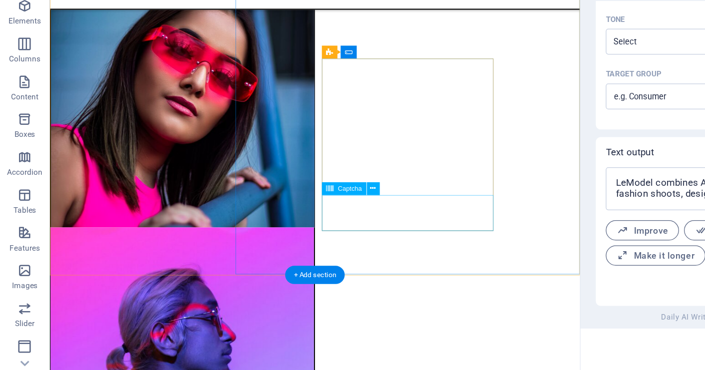
scroll to position [2446, 0]
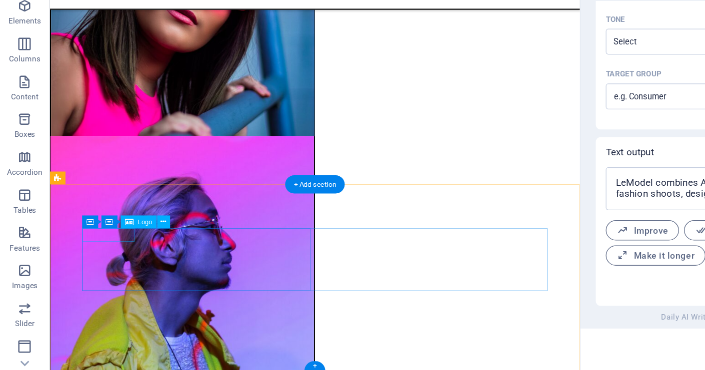
drag, startPoint x: 154, startPoint y: 201, endPoint x: 125, endPoint y: 215, distance: 31.7
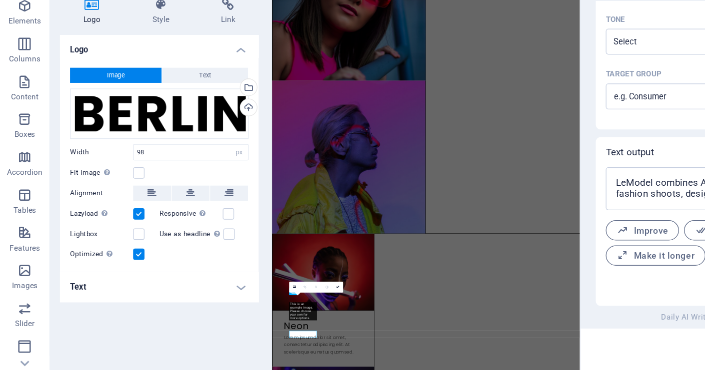
click at [104, 245] on label "Lightbox" at bounding box center [81, 246] width 50 height 12
click at [0, 0] on input "Lightbox" at bounding box center [0, 0] width 0 height 0
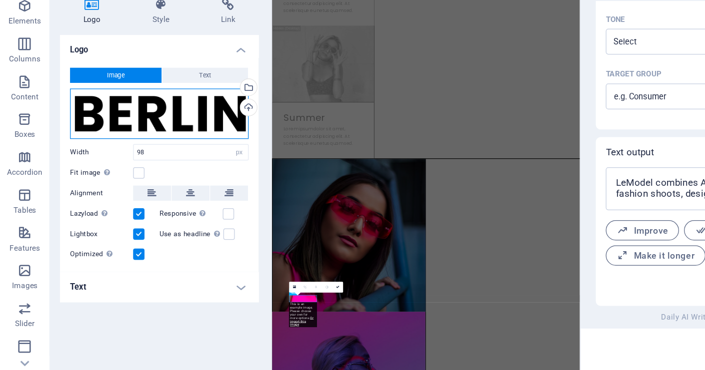
click at [142, 145] on div "Drag files here, click to choose files or select files from Files or our free s…" at bounding box center [126, 150] width 141 height 40
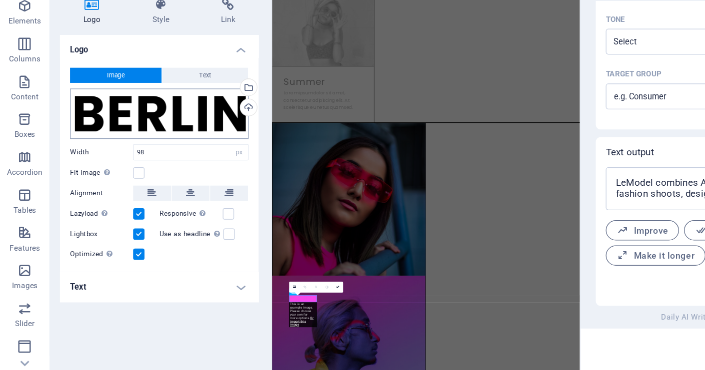
scroll to position [3494, 0]
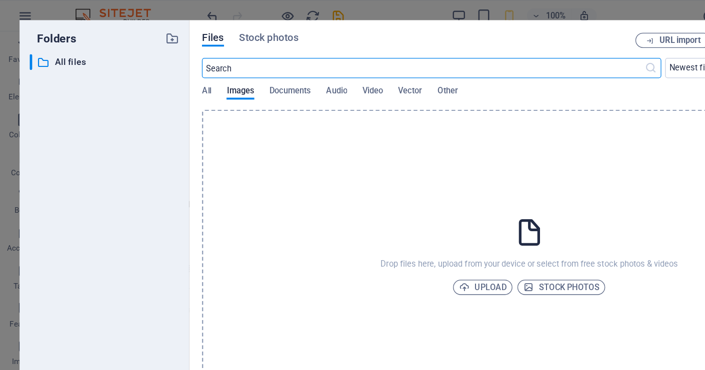
click at [122, 6] on div "Folders ​ All files All files Files Stock photos URL import Upload ​ Newest fir…" at bounding box center [352, 185] width 705 height 370
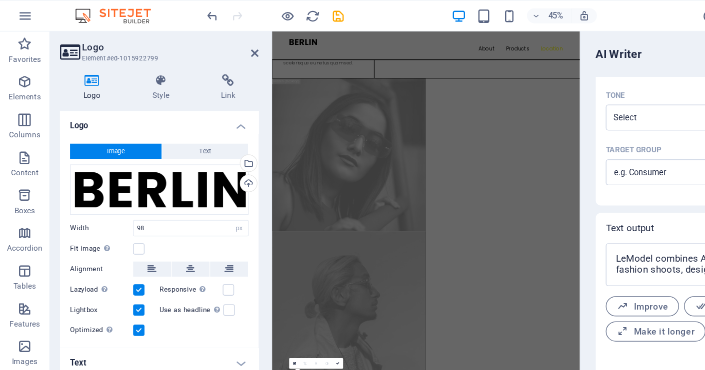
scroll to position [1999, 0]
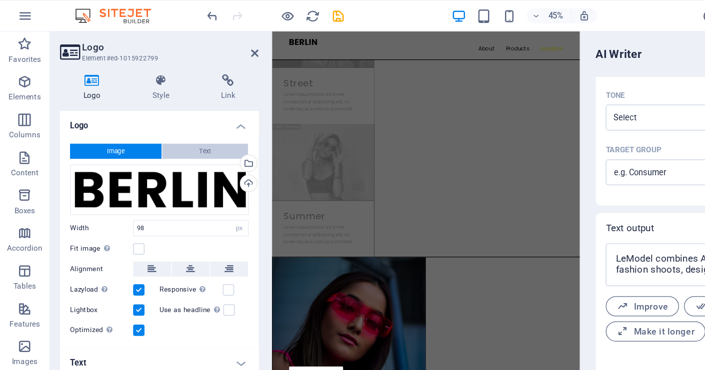
click at [161, 119] on span "Text" at bounding box center [162, 120] width 9 height 12
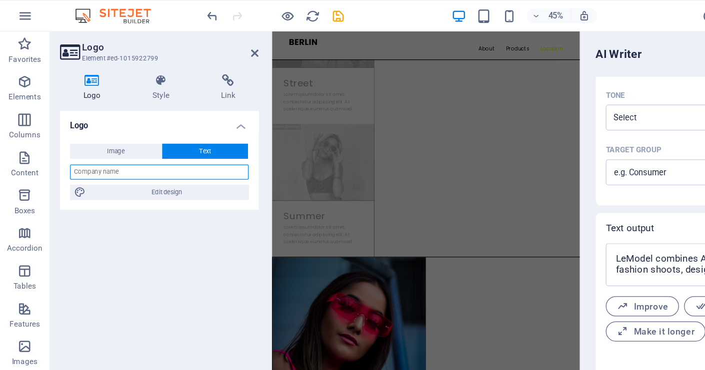
click at [119, 133] on input "text" at bounding box center [126, 136] width 141 height 12
click at [162, 192] on div "Logo Image Text Drag files here, click to choose files or select files from Fil…" at bounding box center [126, 217] width 157 height 258
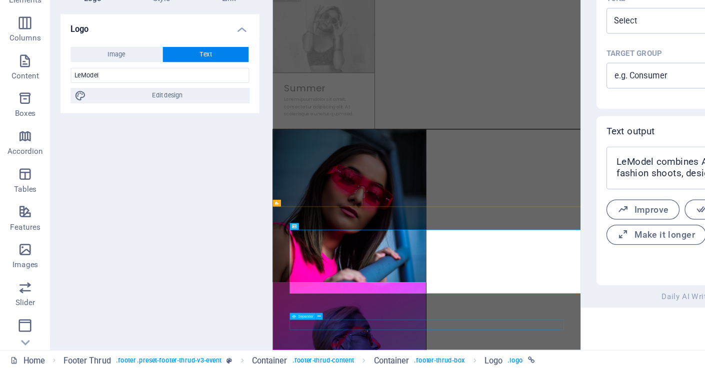
scroll to position [2138, 0]
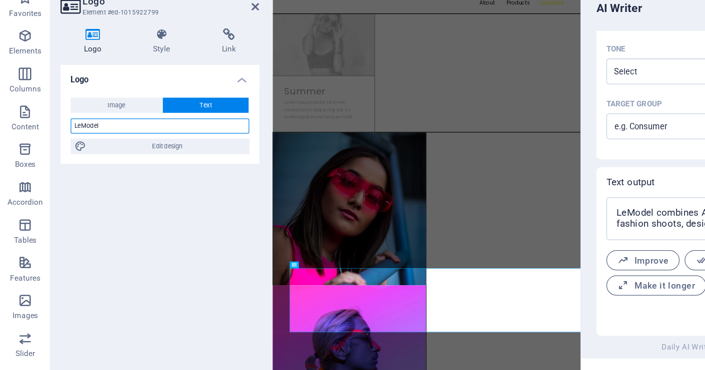
click at [126, 141] on input "LeModel" at bounding box center [126, 136] width 141 height 12
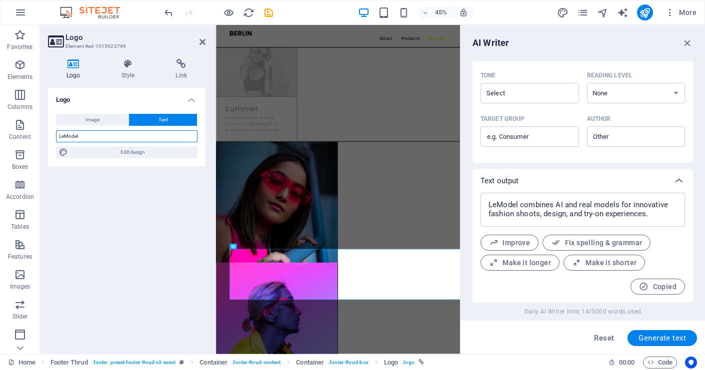
click at [154, 134] on input "LeModel" at bounding box center [126, 136] width 141 height 12
click at [133, 63] on icon at bounding box center [128, 64] width 50 height 10
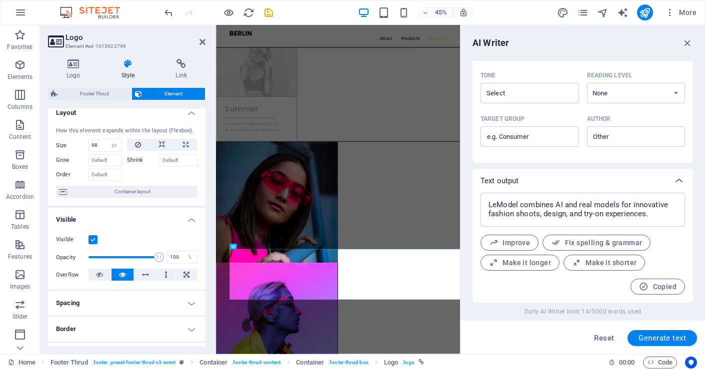
scroll to position [0, 0]
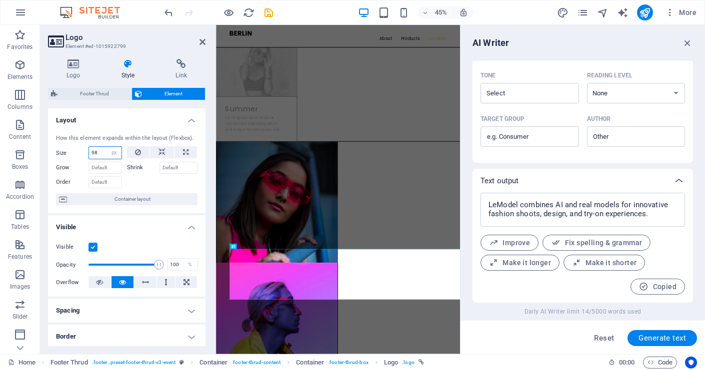
drag, startPoint x: 99, startPoint y: 150, endPoint x: 75, endPoint y: 150, distance: 23.5
click at [75, 150] on div "Size 98 Default auto px % 1/1 1/2 1/3 1/4 1/5 1/6 1/7 1/8 1/9 1/10" at bounding box center [89, 152] width 66 height 13
click at [158, 184] on div at bounding box center [162, 181] width 71 height 14
click at [205, 40] on icon at bounding box center [202, 42] width 6 height 8
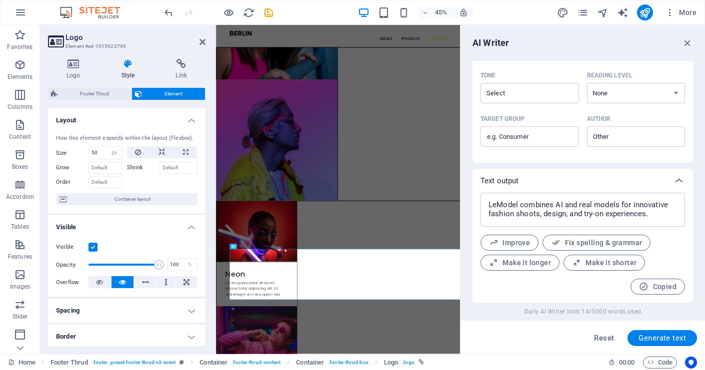
scroll to position [2138, 0]
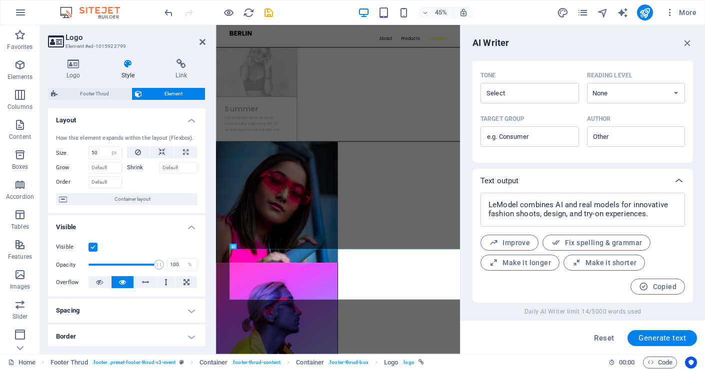
click at [182, 216] on h4 "Visible" at bounding box center [126, 224] width 157 height 18
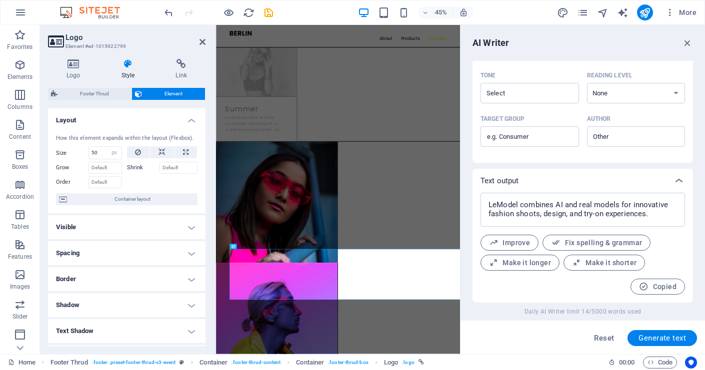
click at [182, 216] on h4 "Visible" at bounding box center [126, 227] width 157 height 24
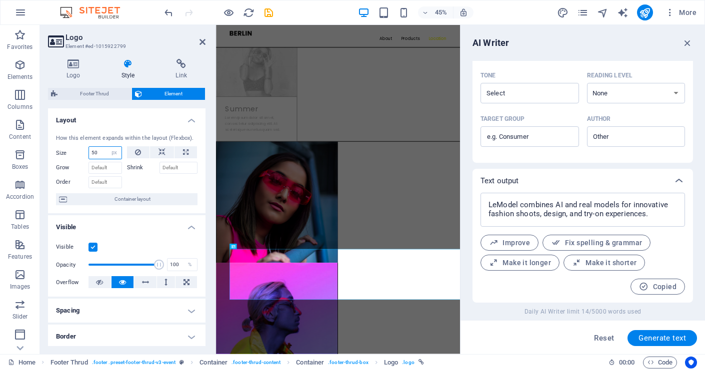
click at [63, 145] on div "How this element expands within the layout (Flexbox). Size 50 Default auto px %…" at bounding box center [126, 169] width 157 height 87
click at [138, 166] on label "Shrink" at bounding box center [143, 168] width 32 height 12
click at [159, 166] on input "Shrink" at bounding box center [178, 168] width 38 height 12
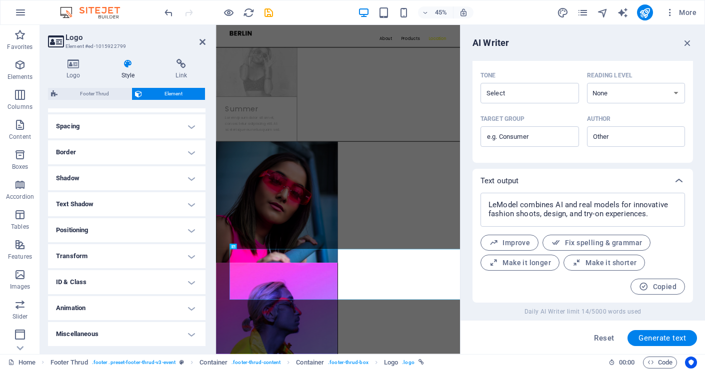
scroll to position [0, 0]
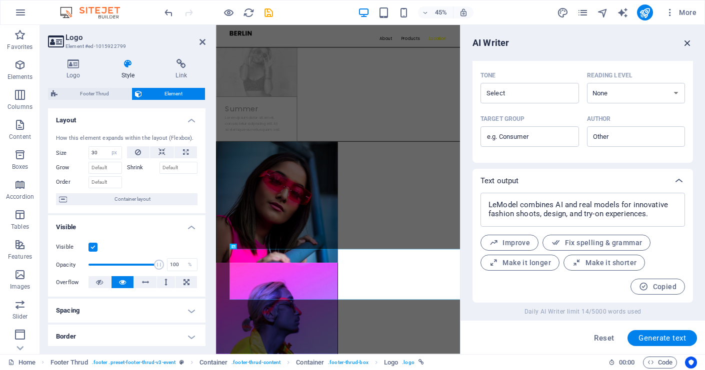
click at [689, 43] on icon "button" at bounding box center [687, 42] width 11 height 11
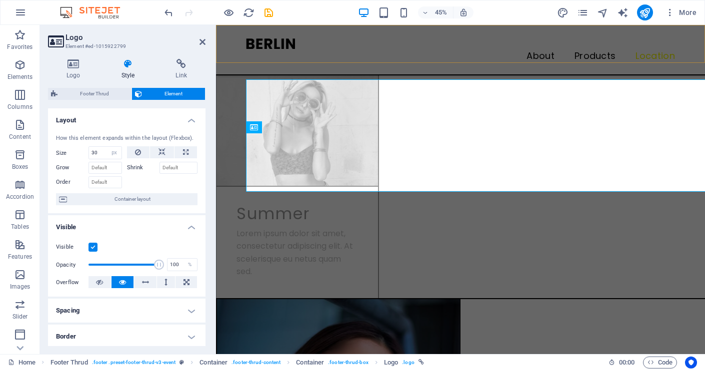
scroll to position [2583, 0]
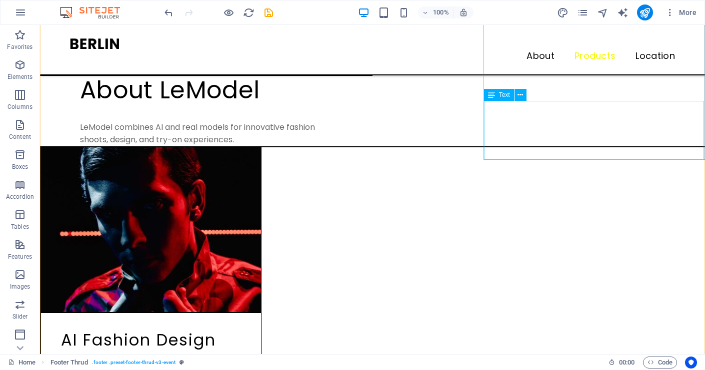
scroll to position [0, 0]
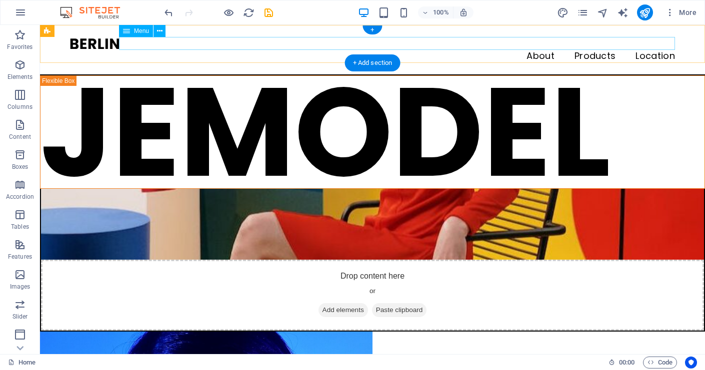
click at [606, 50] on nav "About Products Location" at bounding box center [372, 56] width 605 height 13
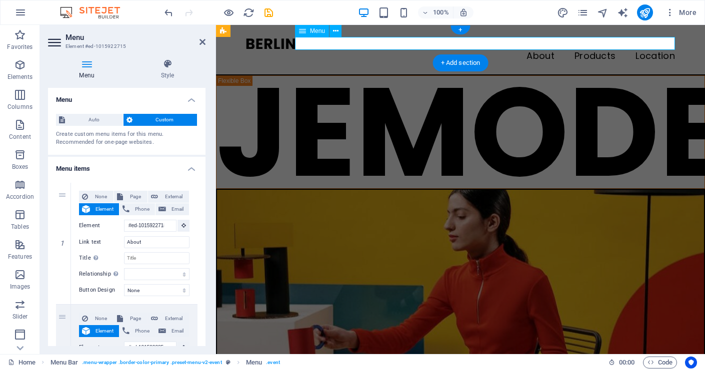
click at [606, 50] on nav "About Products Location" at bounding box center [460, 56] width 429 height 13
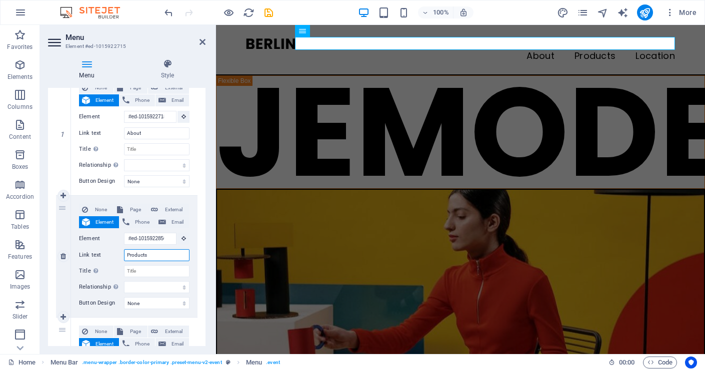
click at [155, 258] on input "Products" at bounding box center [156, 255] width 65 height 12
drag, startPoint x: 144, startPoint y: 256, endPoint x: 109, endPoint y: 253, distance: 34.6
click at [109, 253] on div "Link text Products" at bounding box center [134, 255] width 110 height 12
click at [599, 50] on nav "About Products Location" at bounding box center [460, 56] width 429 height 13
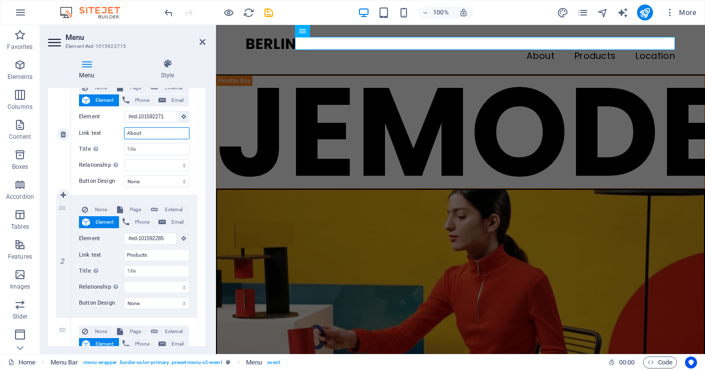
click at [143, 133] on input "About" at bounding box center [156, 133] width 65 height 12
drag, startPoint x: 156, startPoint y: 133, endPoint x: 172, endPoint y: 116, distance: 22.6
click at [106, 130] on div "Link text About" at bounding box center [134, 133] width 110 height 12
drag, startPoint x: 598, startPoint y: 38, endPoint x: 595, endPoint y: 44, distance: 7.4
click at [598, 50] on nav "About Products Location" at bounding box center [460, 56] width 429 height 13
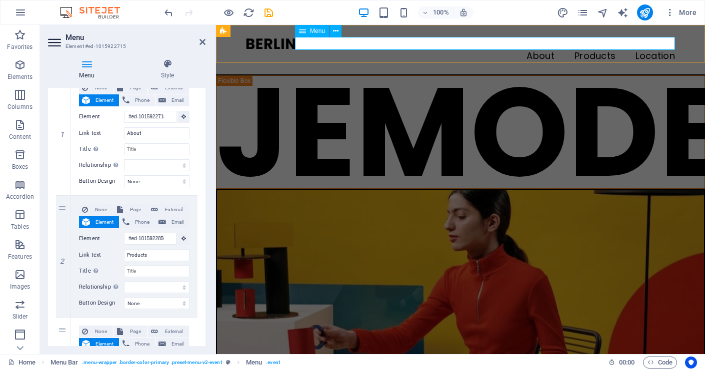
click at [597, 50] on nav "About Products Location" at bounding box center [460, 56] width 429 height 13
drag, startPoint x: 155, startPoint y: 133, endPoint x: 111, endPoint y: 132, distance: 43.5
click at [111, 132] on div "Link text About" at bounding box center [134, 133] width 110 height 12
drag, startPoint x: 151, startPoint y: 256, endPoint x: 159, endPoint y: 255, distance: 7.5
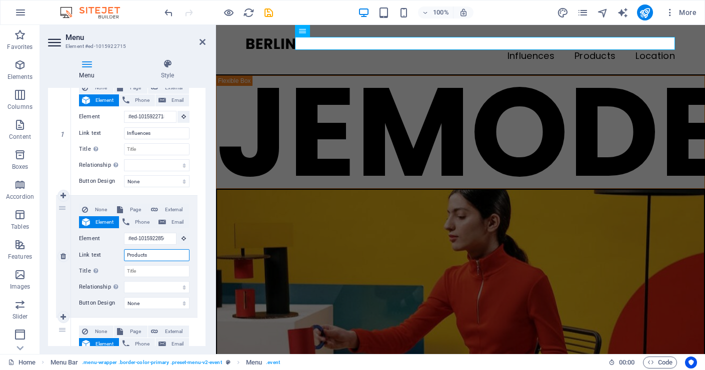
click at [152, 256] on input "Products" at bounding box center [156, 255] width 65 height 12
drag, startPoint x: 159, startPoint y: 255, endPoint x: 123, endPoint y: 255, distance: 35.5
click at [124, 255] on input "Products" at bounding box center [156, 255] width 65 height 12
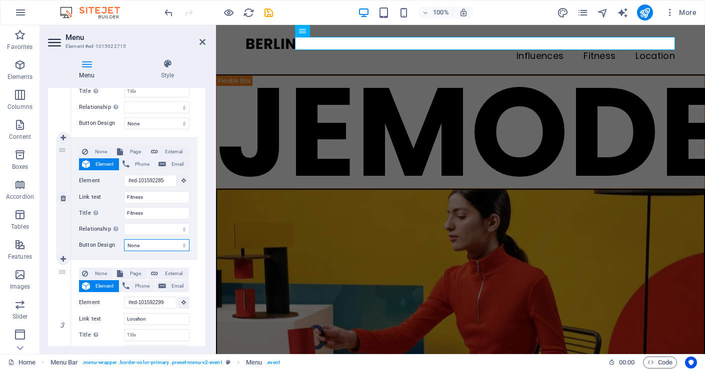
click at [137, 243] on select "None Default Primary Secondary" at bounding box center [156, 245] width 65 height 12
click at [124, 239] on select "None Default Primary Secondary" at bounding box center [156, 245] width 65 height 12
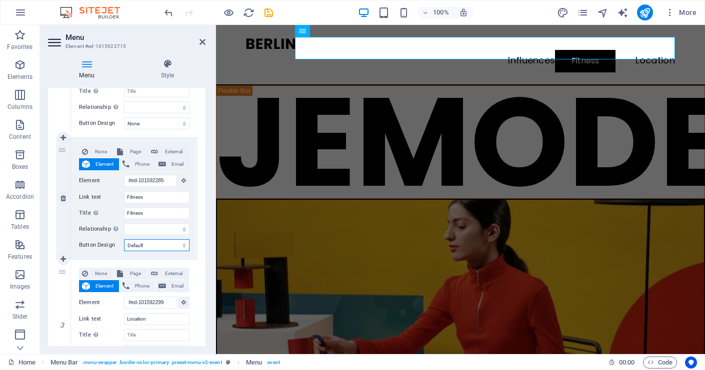
click at [163, 240] on select "None Default Primary Secondary" at bounding box center [156, 245] width 65 height 12
click at [124, 239] on select "None Default Primary Secondary" at bounding box center [156, 245] width 65 height 12
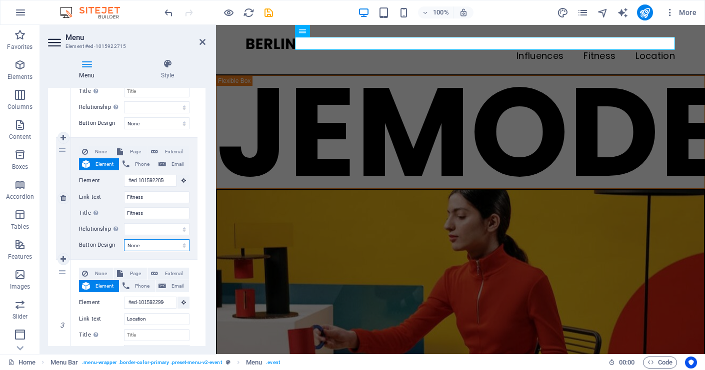
click at [164, 244] on select "None Default Primary Secondary" at bounding box center [156, 245] width 65 height 12
click at [124, 239] on select "None Default Primary Secondary" at bounding box center [156, 245] width 65 height 12
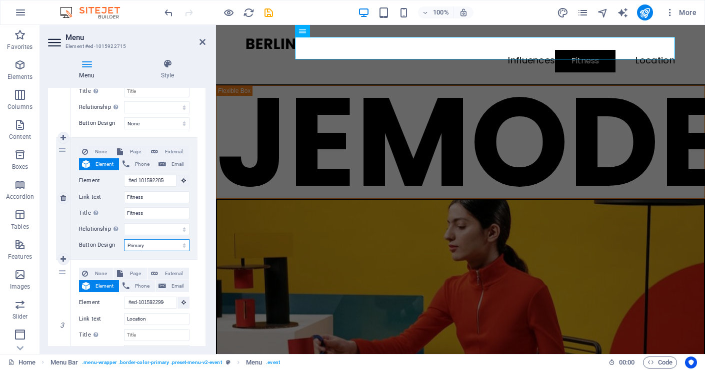
click at [165, 250] on select "None Default Primary Secondary" at bounding box center [156, 245] width 65 height 12
click at [124, 239] on select "None Default Primary Secondary" at bounding box center [156, 245] width 65 height 12
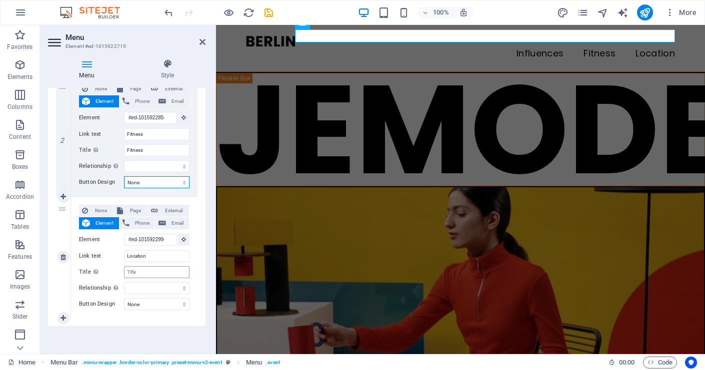
scroll to position [0, 0]
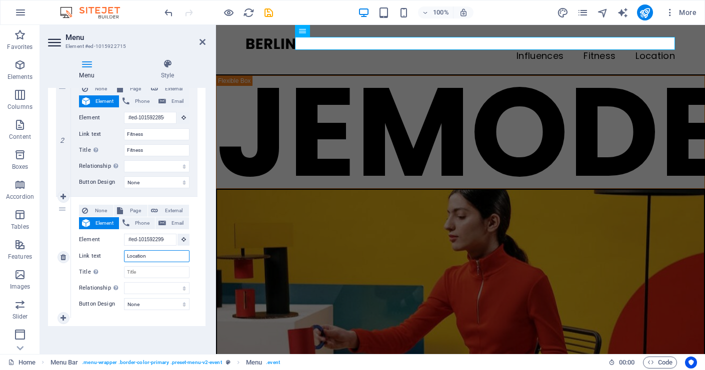
click at [163, 254] on input "Location" at bounding box center [156, 256] width 65 height 12
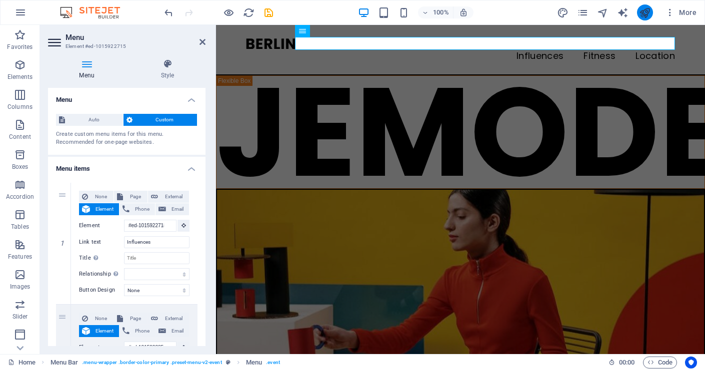
click at [641, 9] on icon "publish" at bounding box center [644, 12] width 11 height 11
